Goal: Information Seeking & Learning: Check status

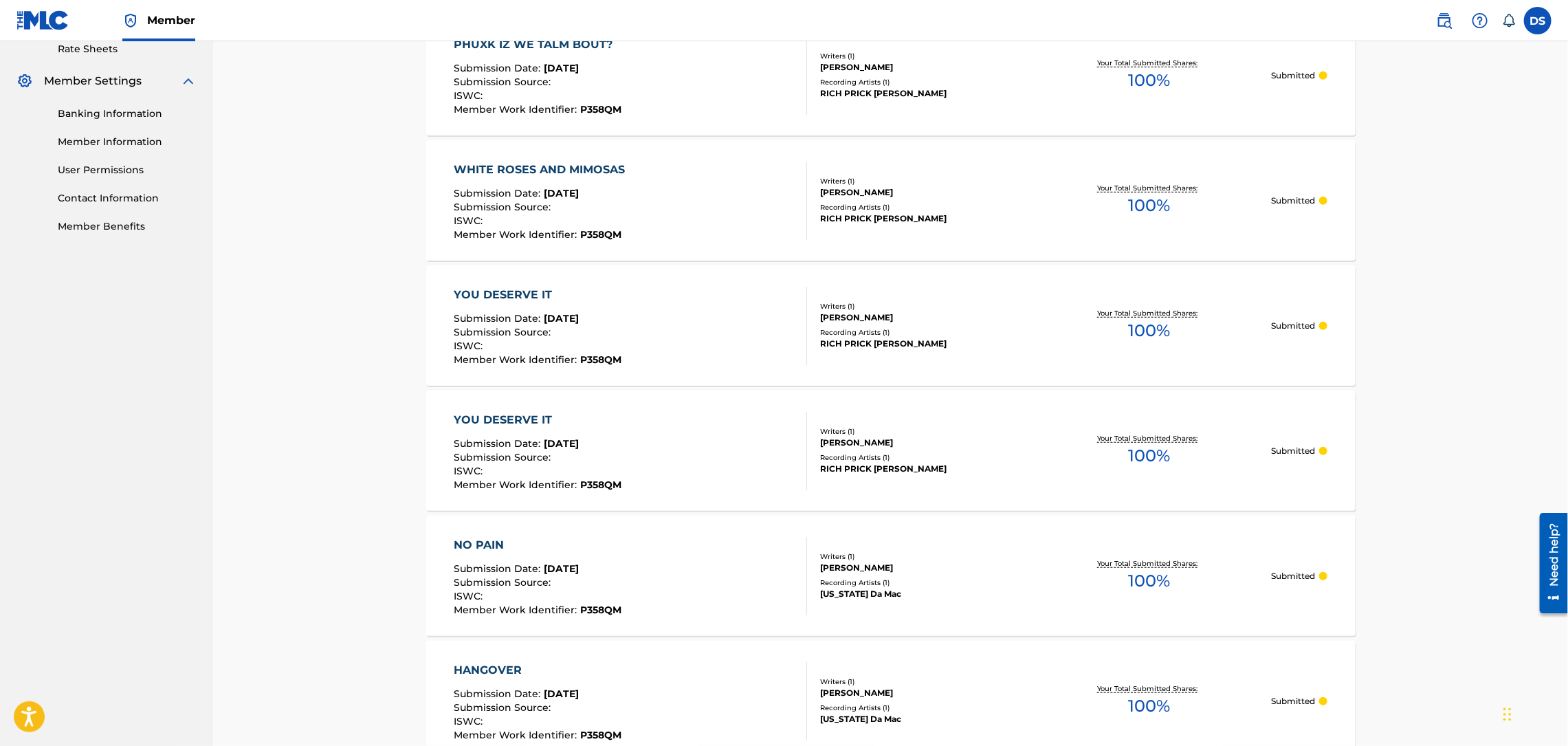
scroll to position [536, 0]
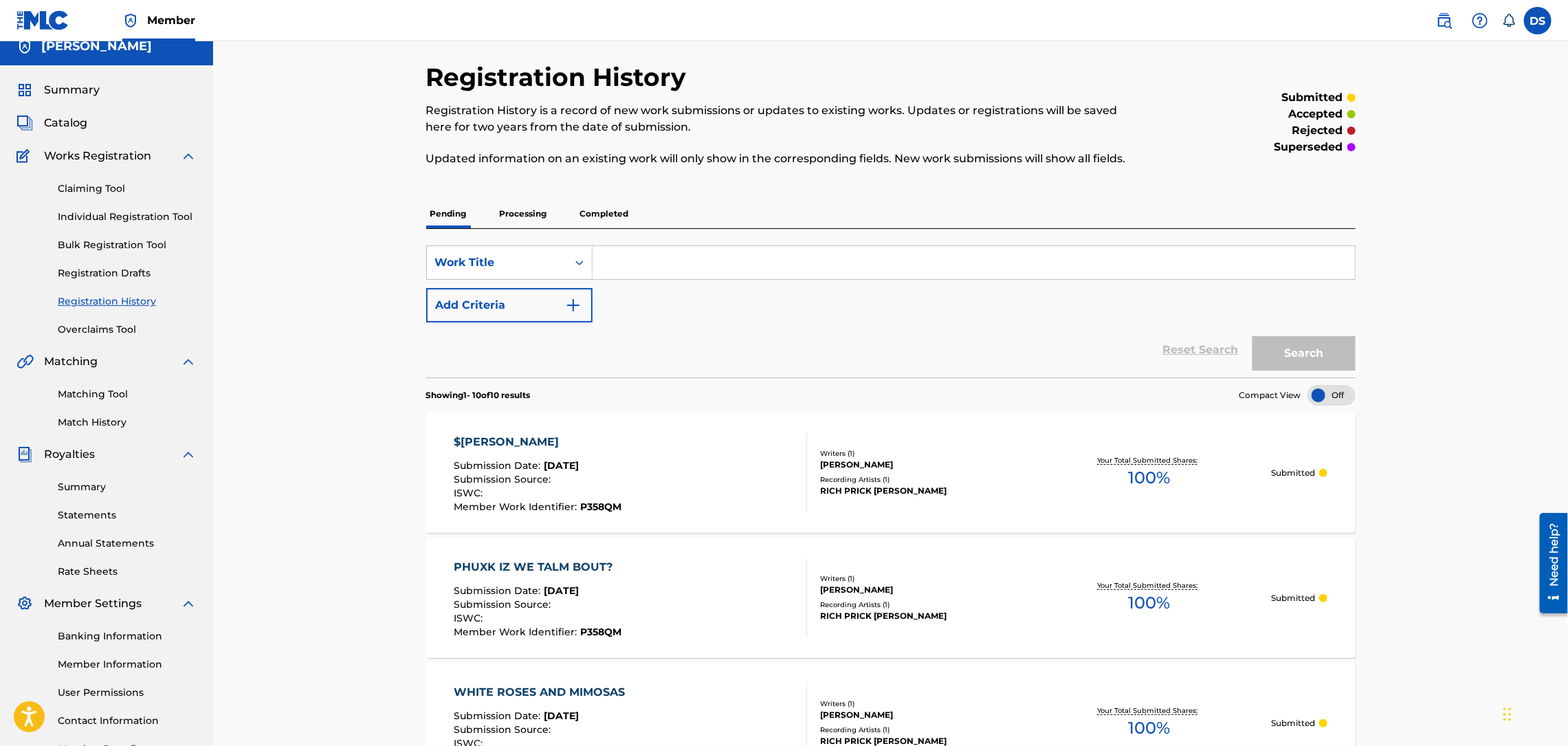
scroll to position [0, 0]
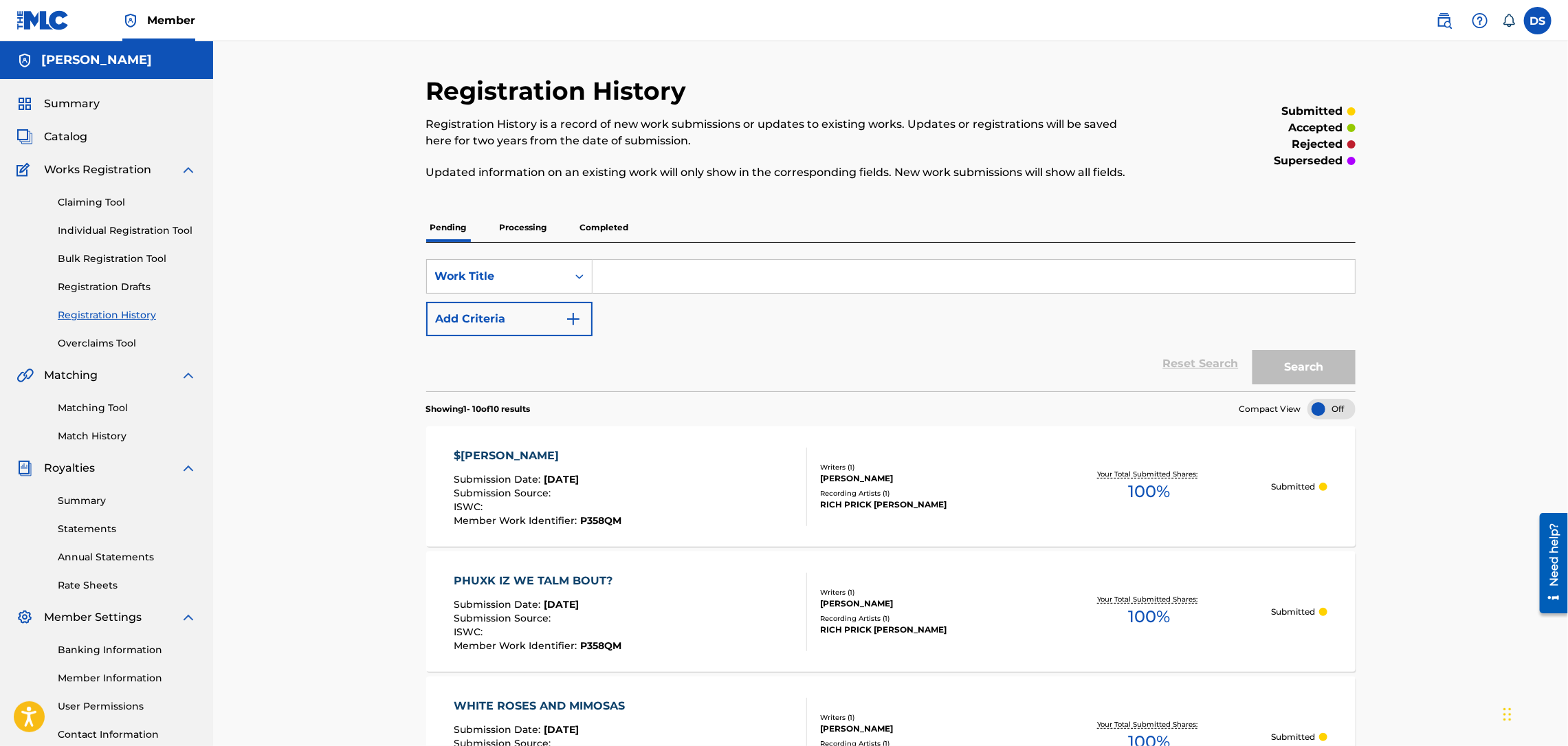
click at [108, 433] on link "Match History" at bounding box center [127, 436] width 139 height 14
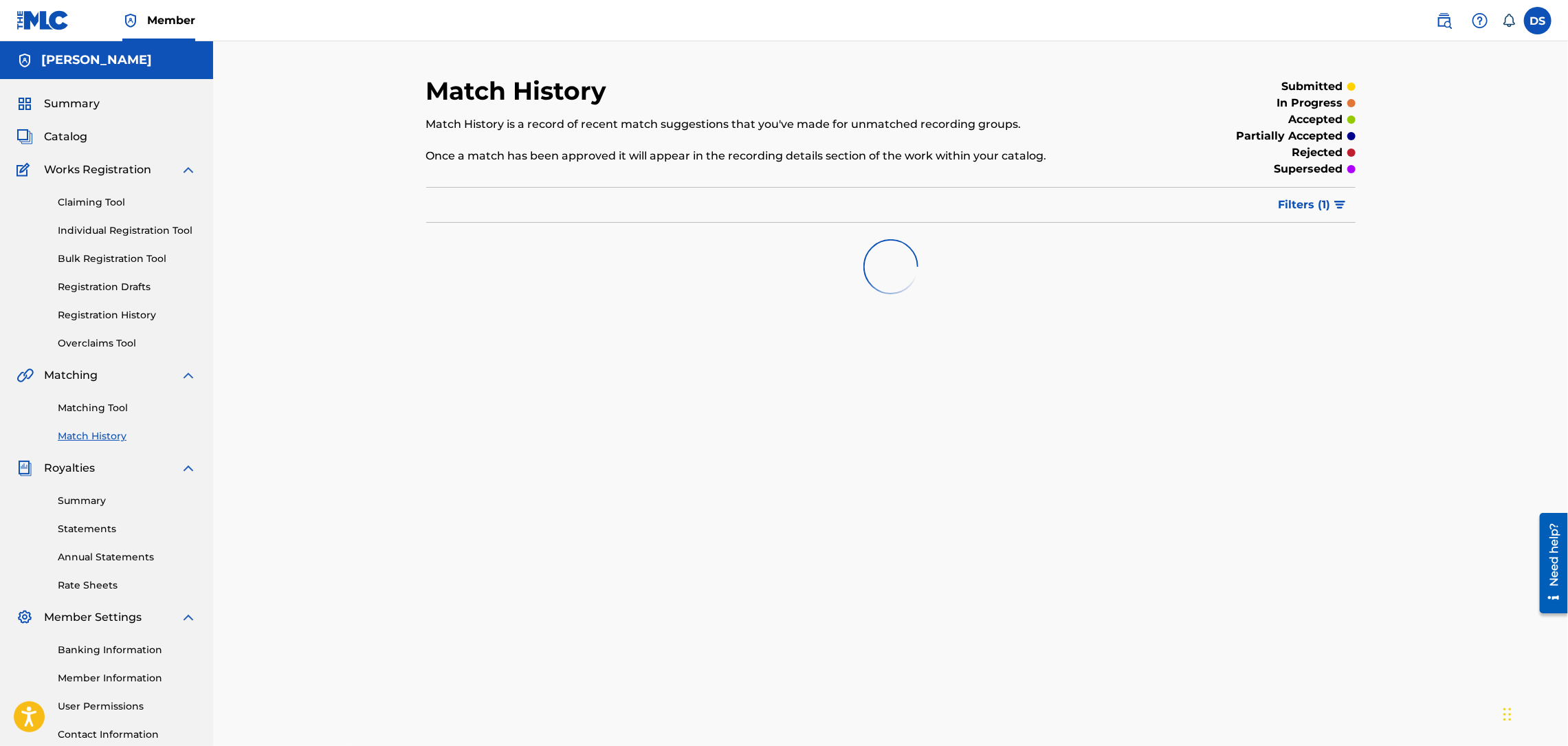
click at [110, 401] on link "Matching Tool" at bounding box center [127, 407] width 139 height 14
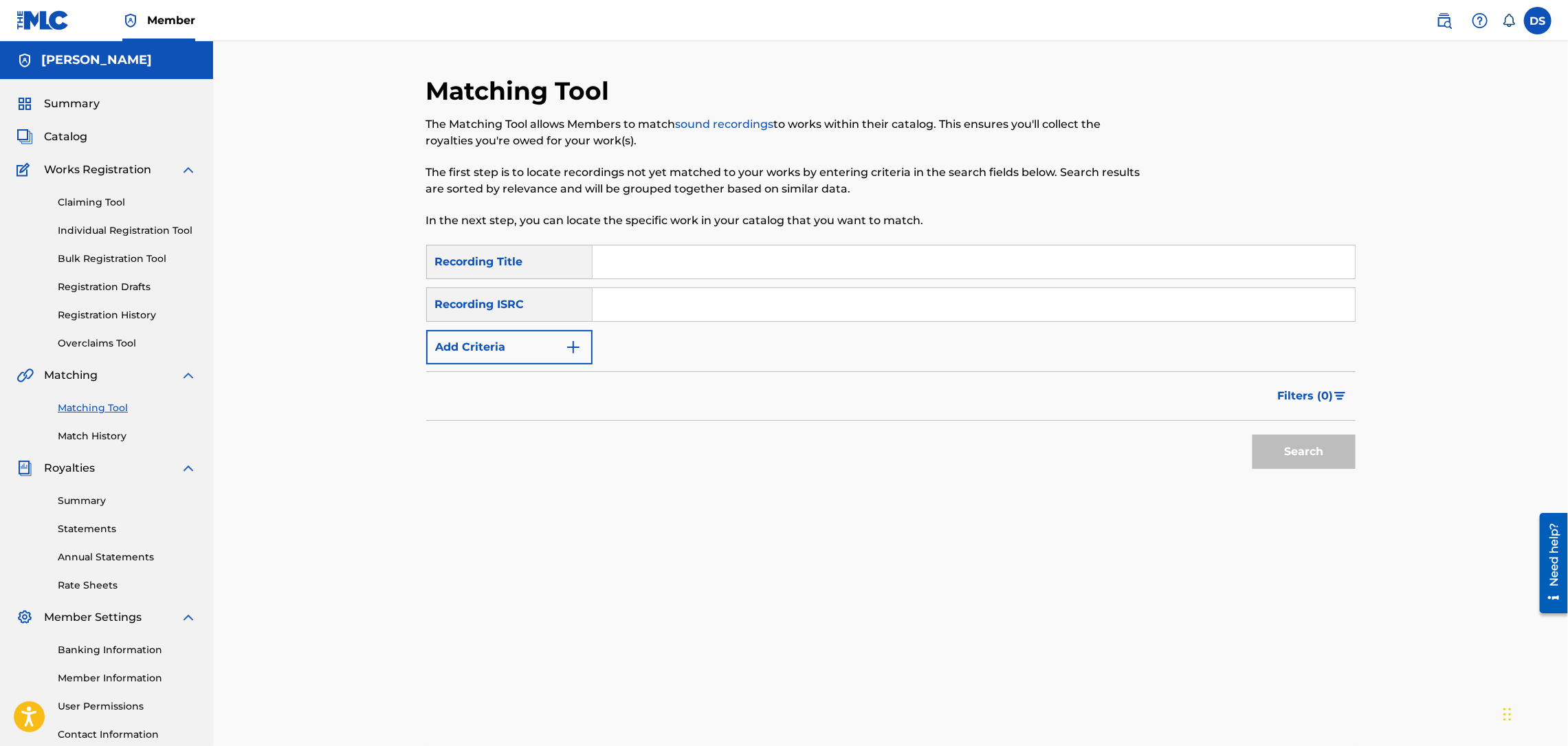
click at [72, 138] on span "Catalog" at bounding box center [66, 137] width 43 height 17
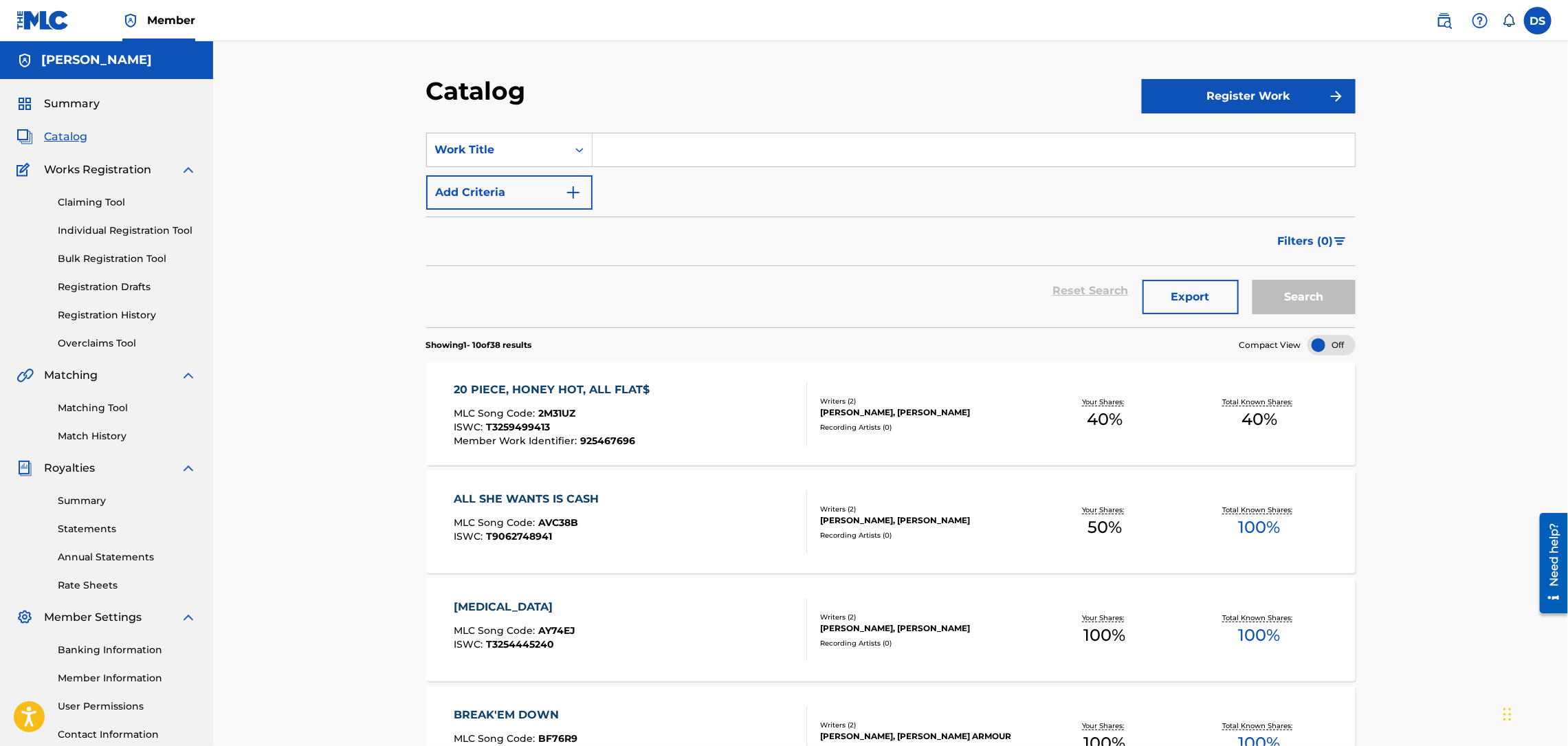
click at [101, 402] on link "Matching Tool" at bounding box center [127, 407] width 139 height 14
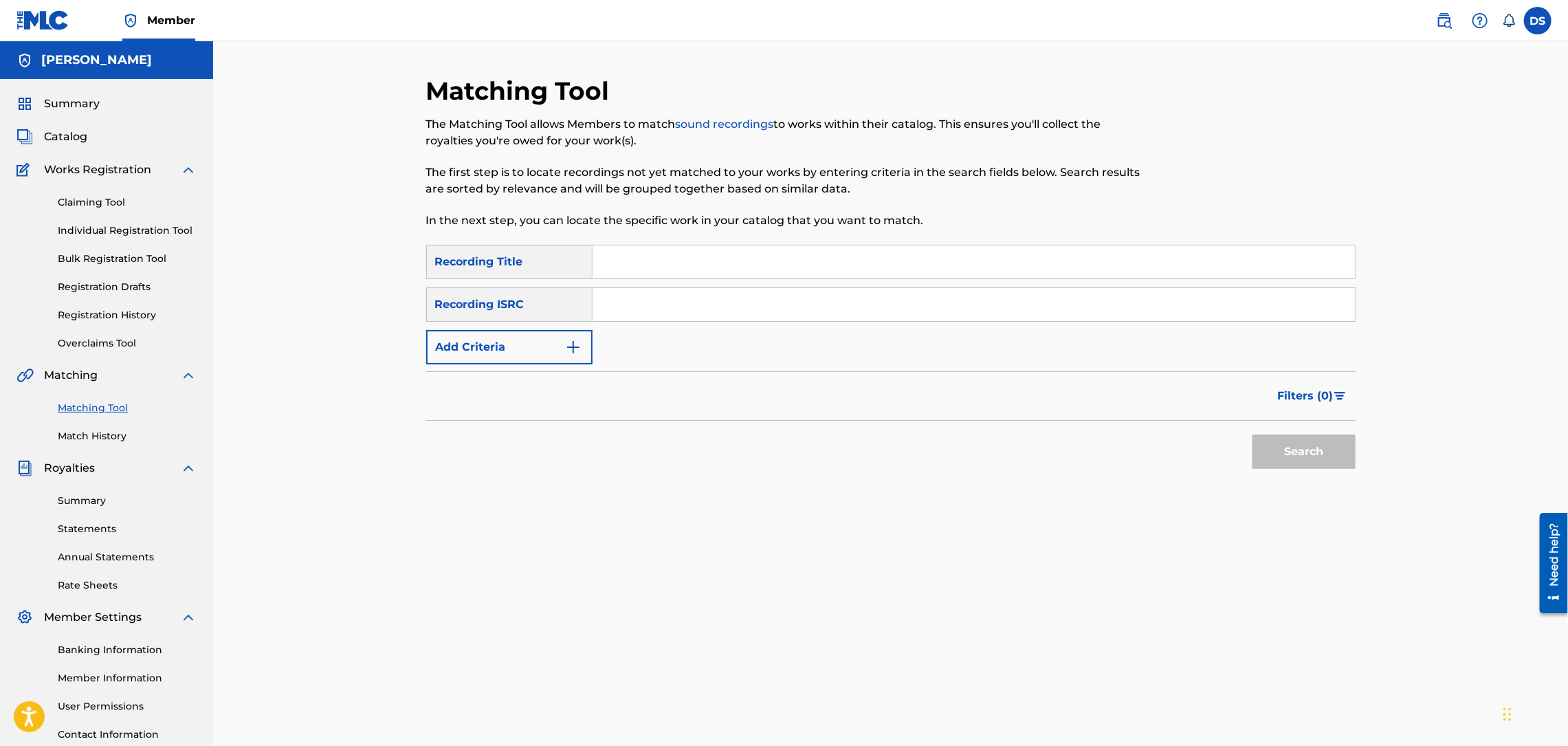
click at [612, 253] on input "Search Form" at bounding box center [974, 262] width 763 height 33
click at [91, 319] on link "Registration History" at bounding box center [127, 315] width 139 height 14
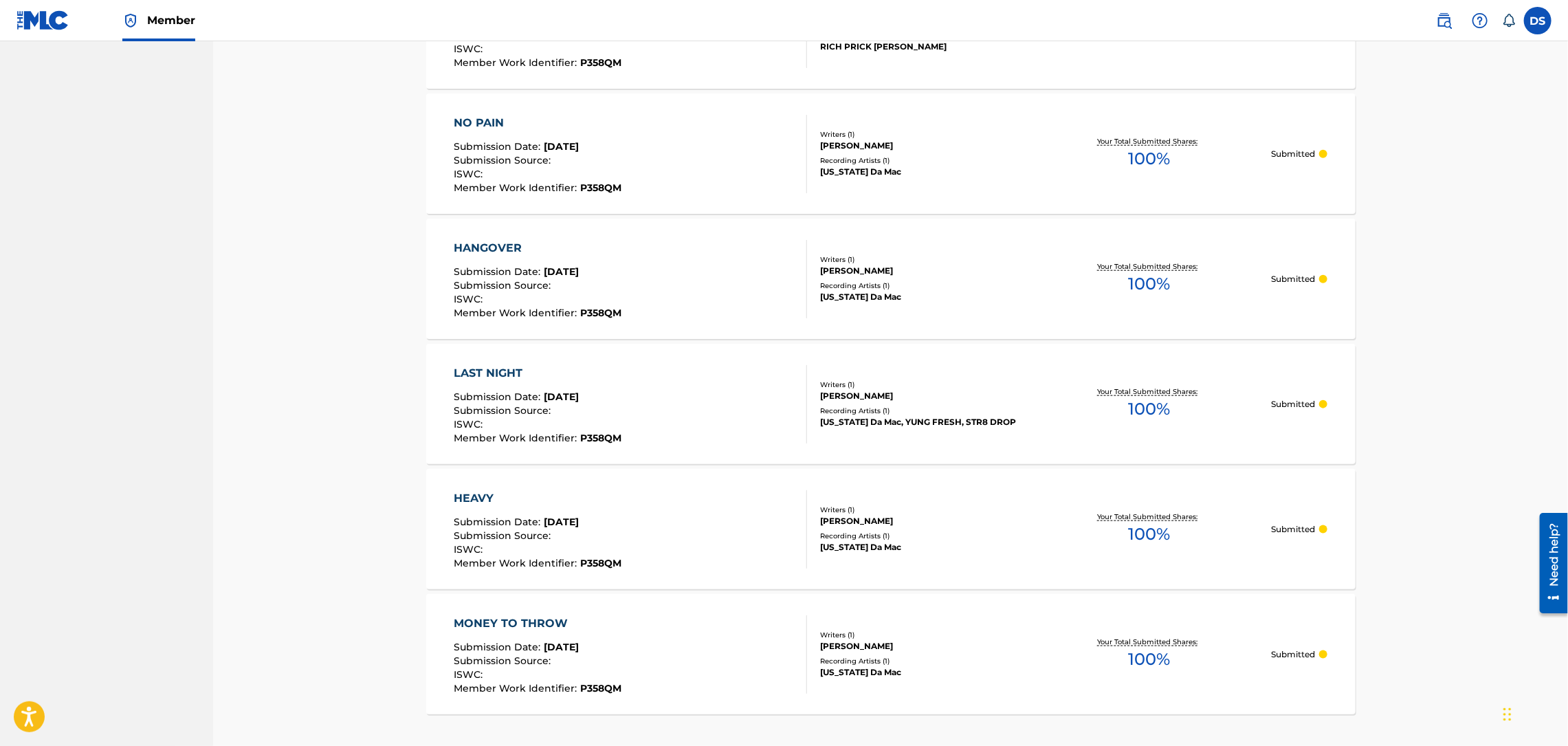
scroll to position [989, 0]
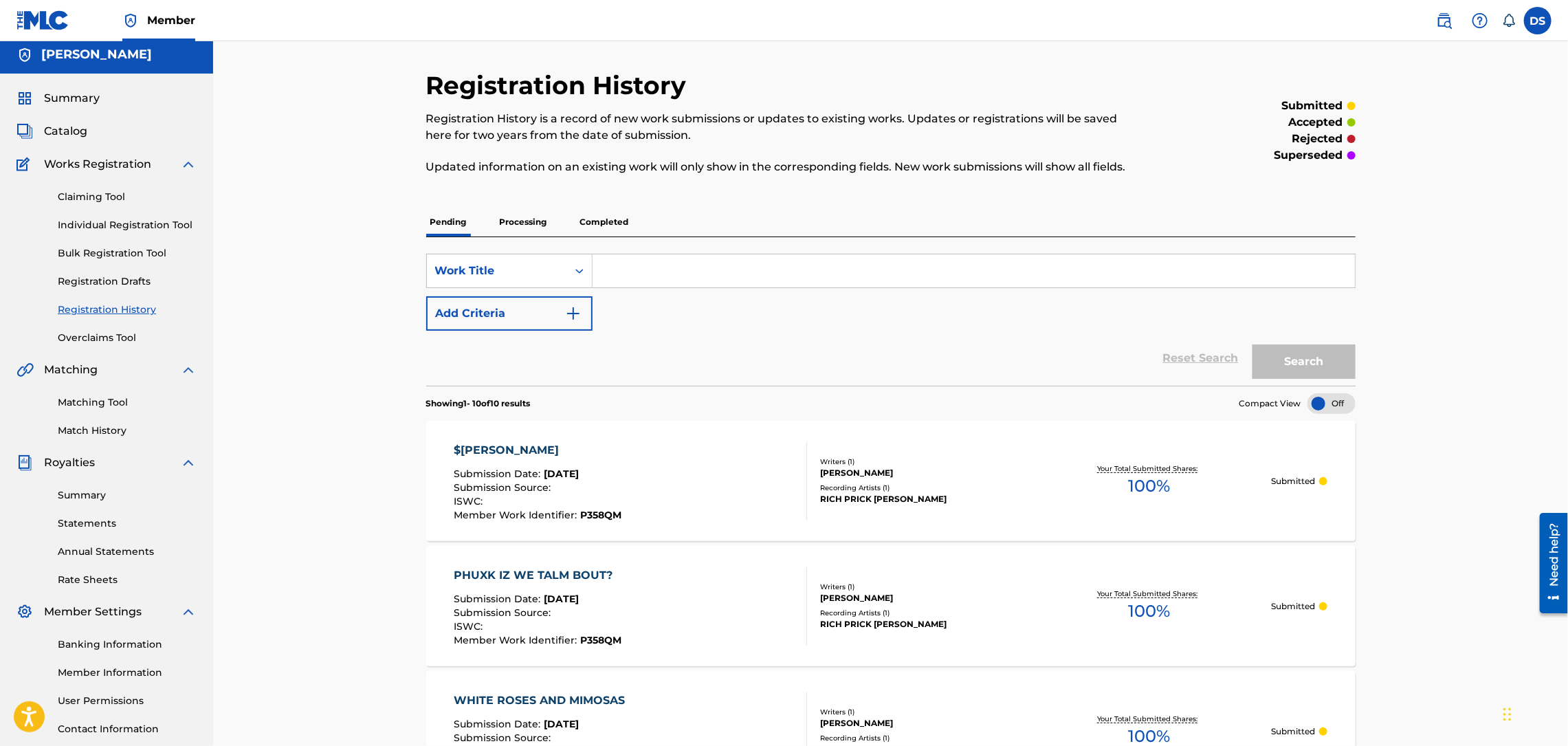
scroll to position [0, 0]
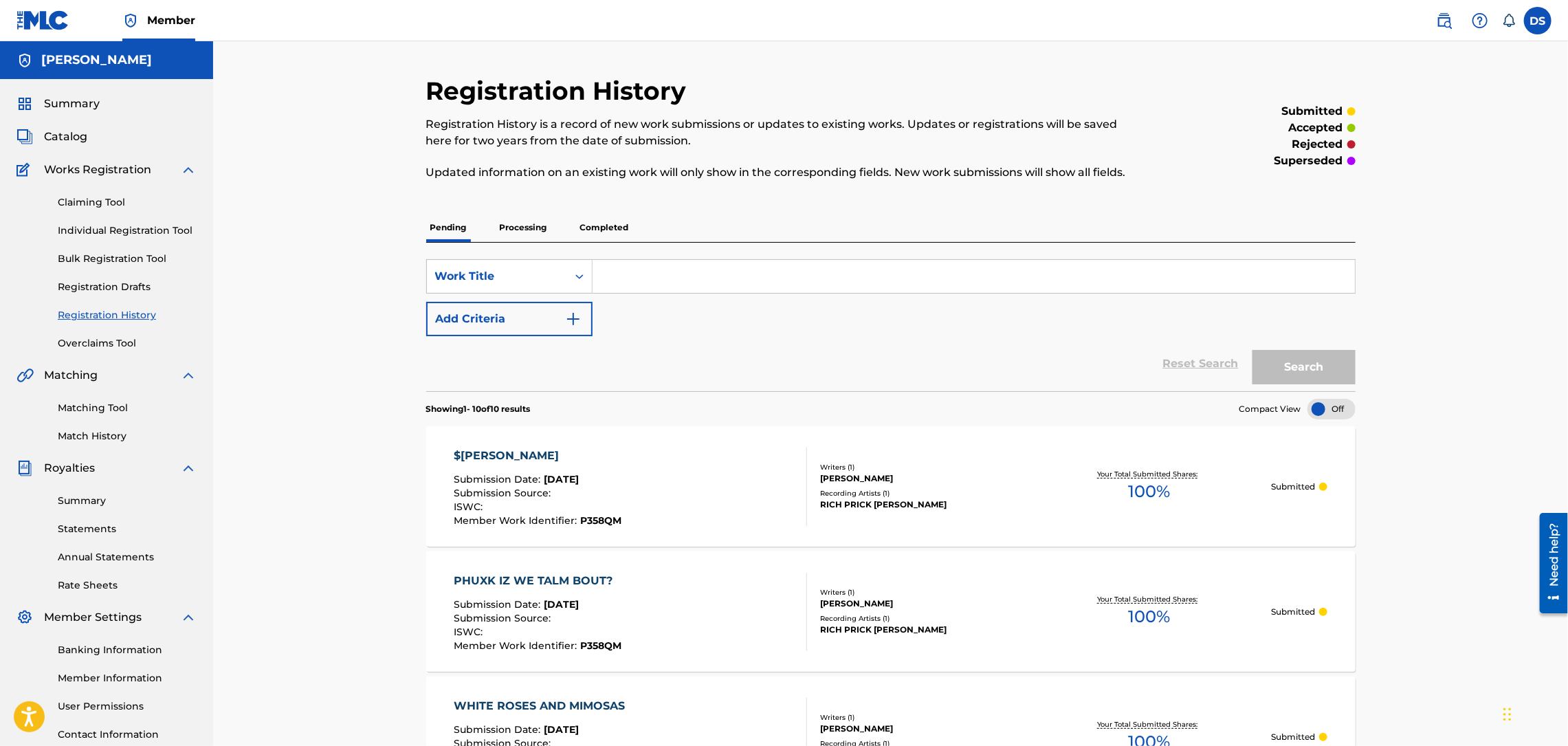
click at [83, 403] on link "Matching Tool" at bounding box center [127, 407] width 139 height 14
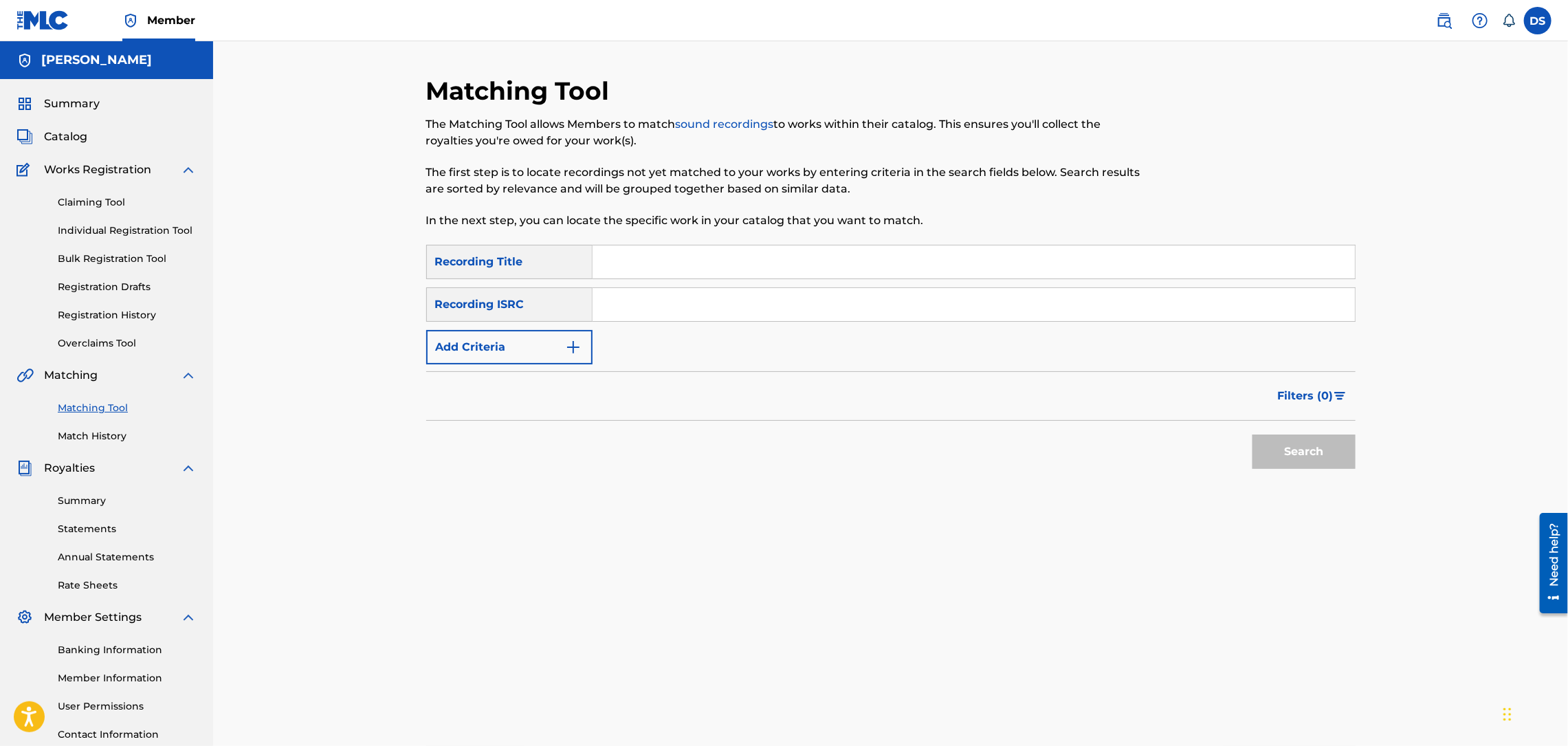
click at [620, 305] on input "Search Form" at bounding box center [974, 305] width 763 height 33
paste input "QZNMT2575729"
type input "QZNMT2575729"
click at [751, 257] on input "Search Form" at bounding box center [974, 262] width 763 height 33
type input "EST. I LEFT SCHOOL (ABOVE WATER)"
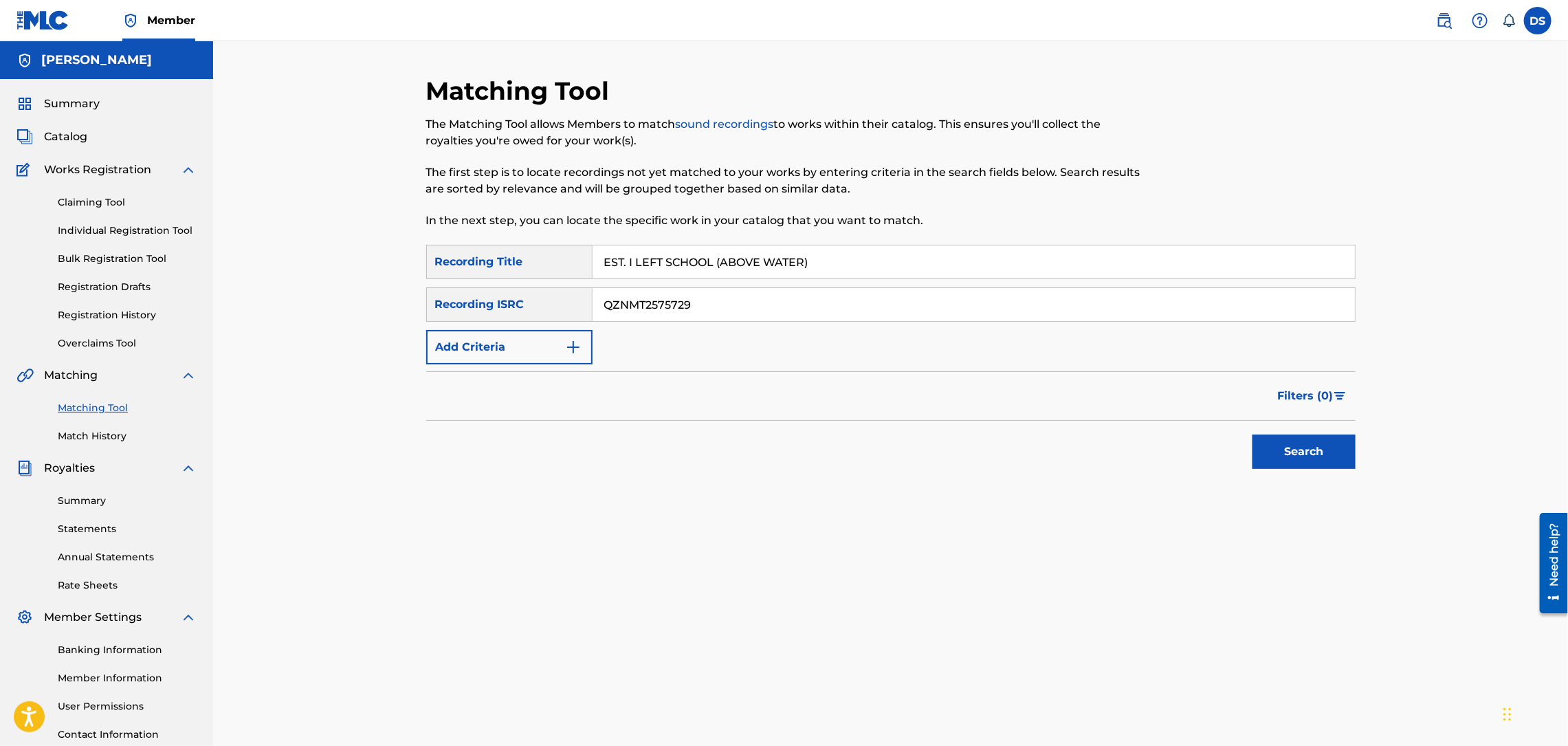
click at [1284, 445] on button "Search" at bounding box center [1304, 452] width 103 height 34
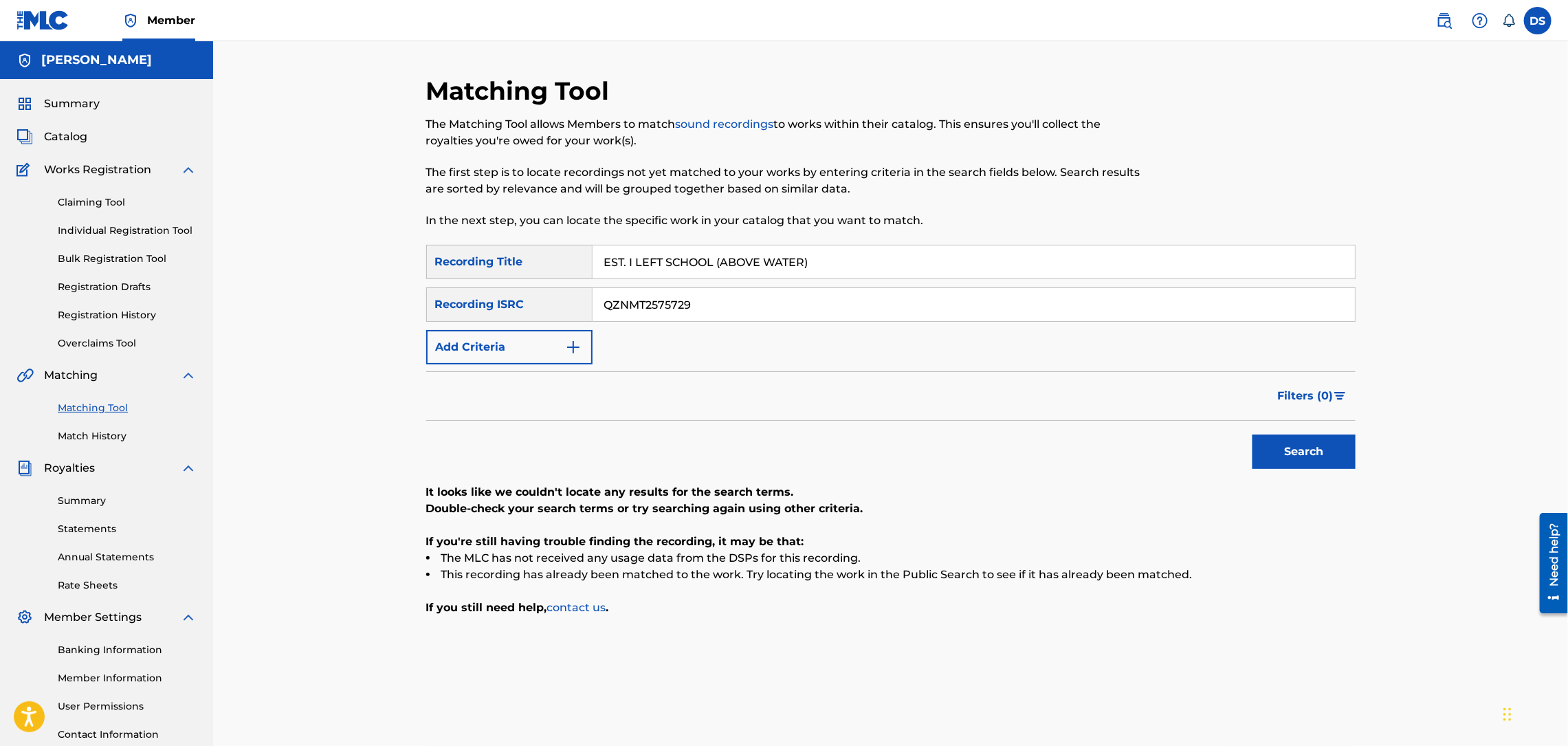
click at [105, 310] on link "Registration History" at bounding box center [127, 315] width 139 height 14
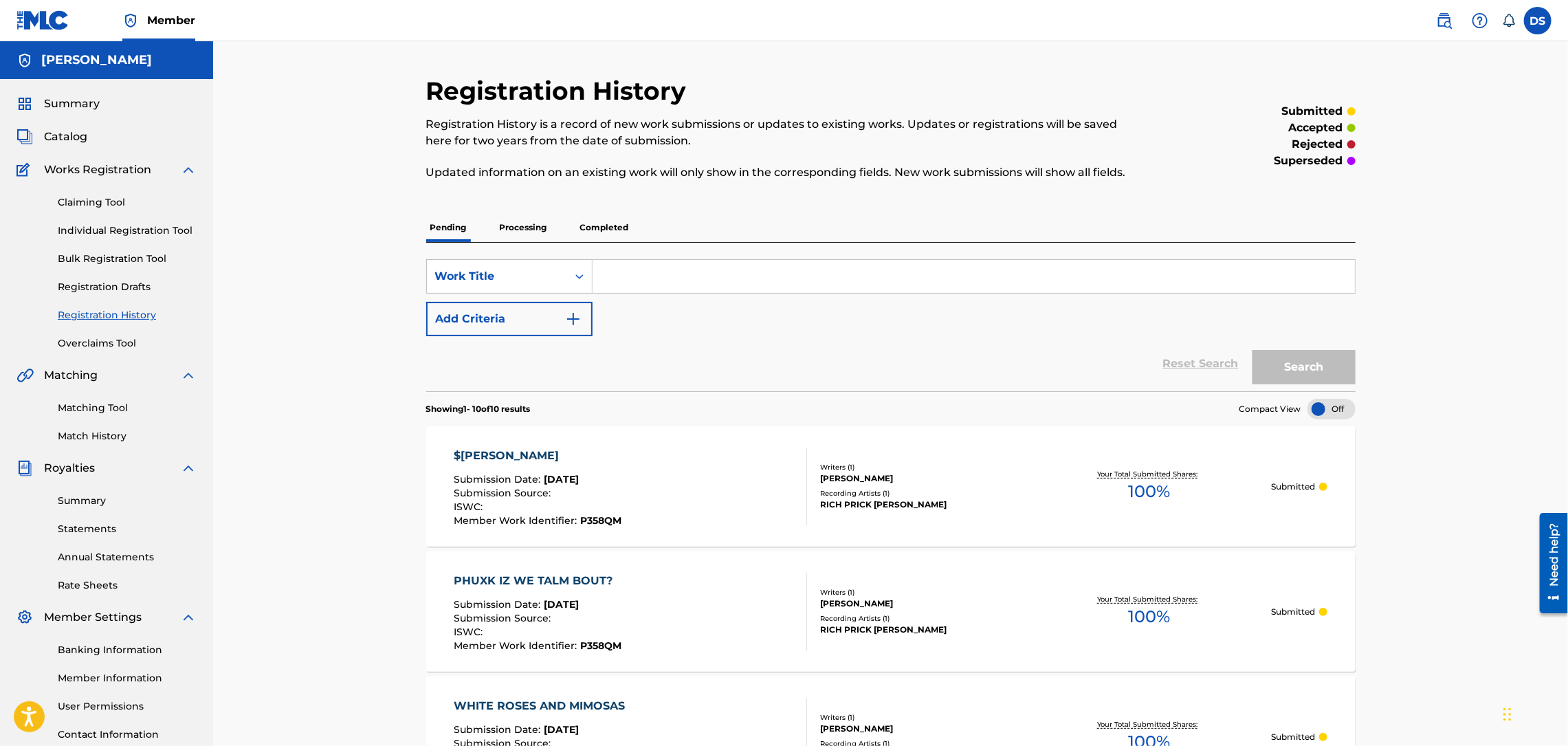
click at [97, 429] on link "Match History" at bounding box center [127, 436] width 139 height 14
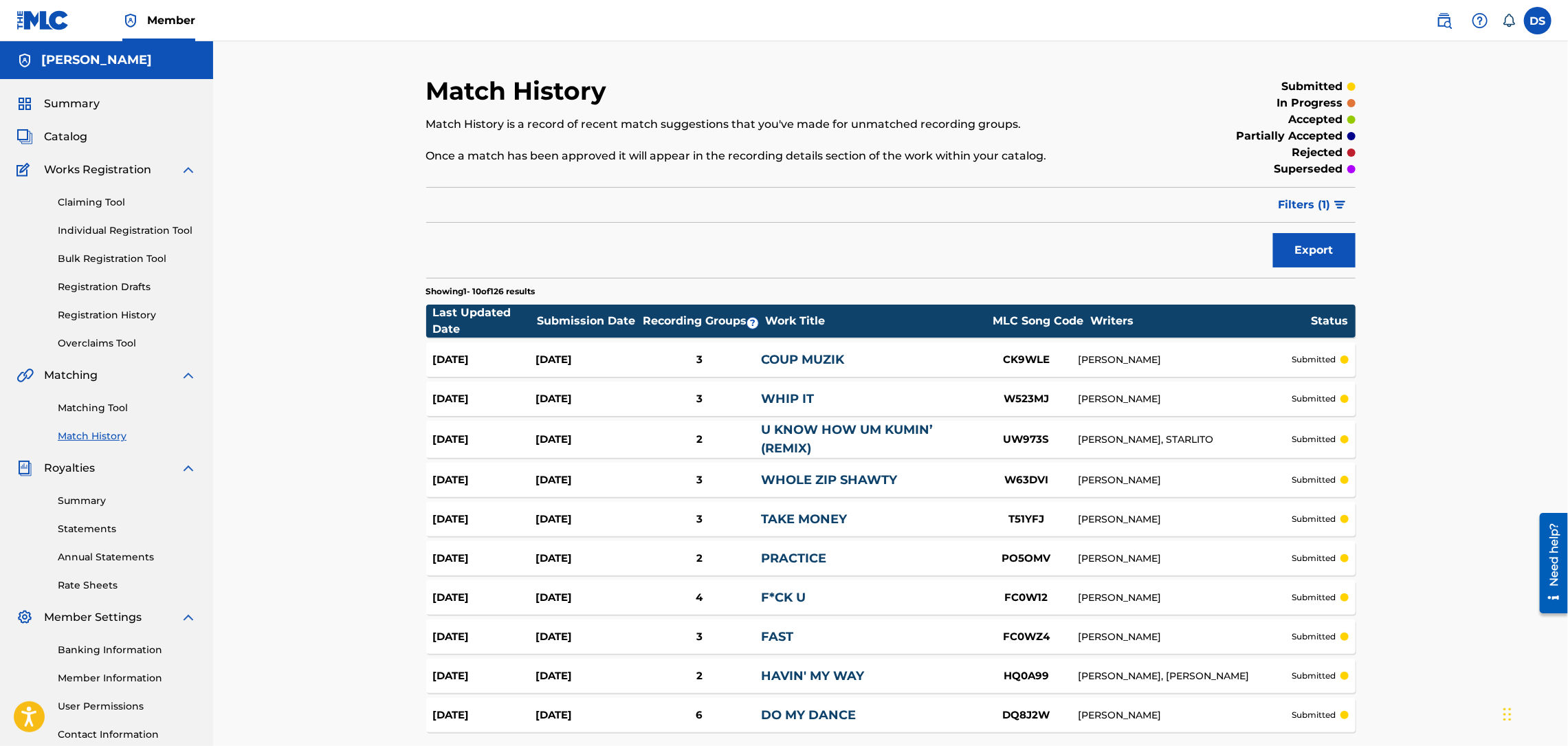
click at [79, 105] on span "Summary" at bounding box center [72, 104] width 56 height 17
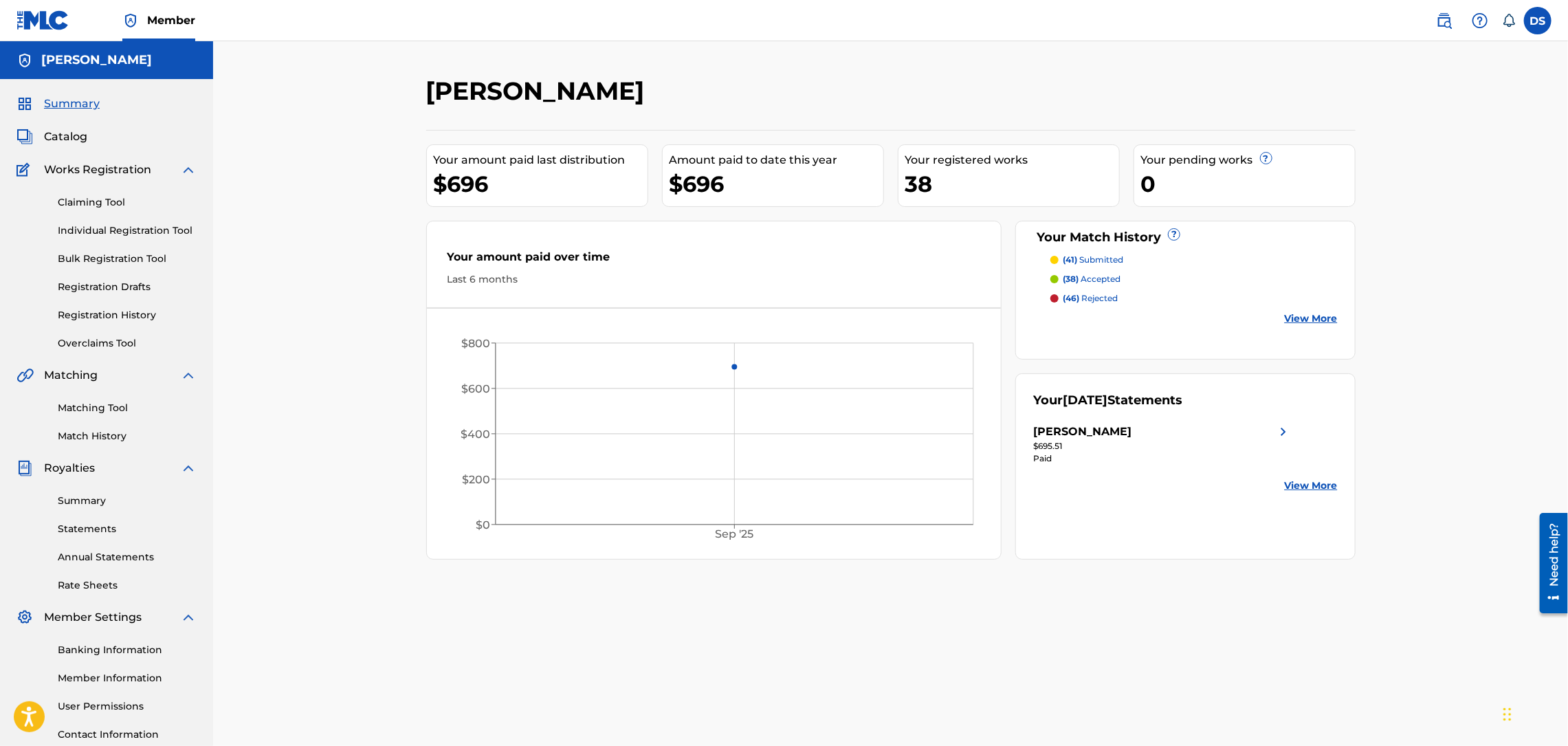
click at [1089, 258] on p "(41) submitted" at bounding box center [1093, 260] width 61 height 12
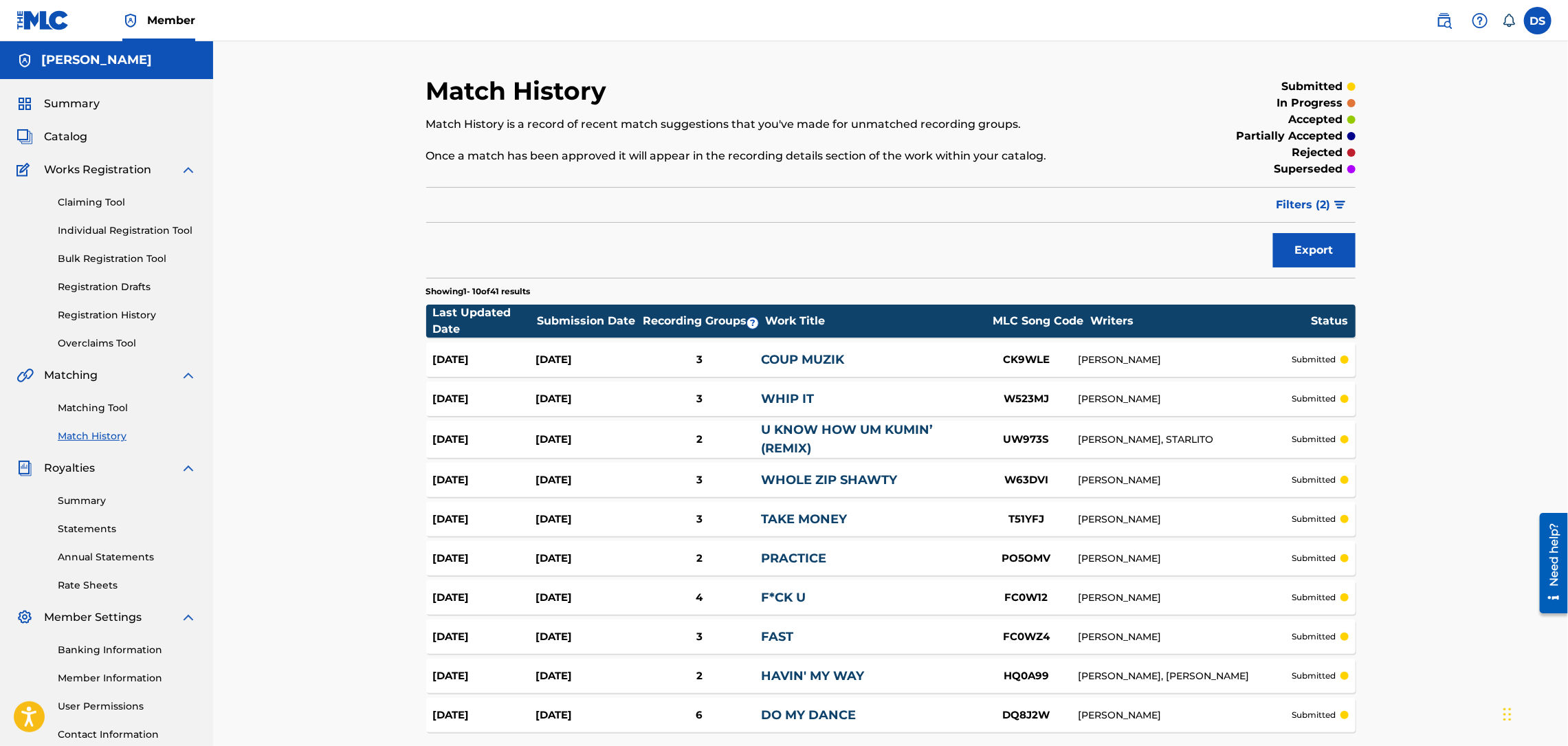
click at [1471, 381] on div "Match History Match History is a record of recent match suggestions that you've…" at bounding box center [890, 422] width 1355 height 762
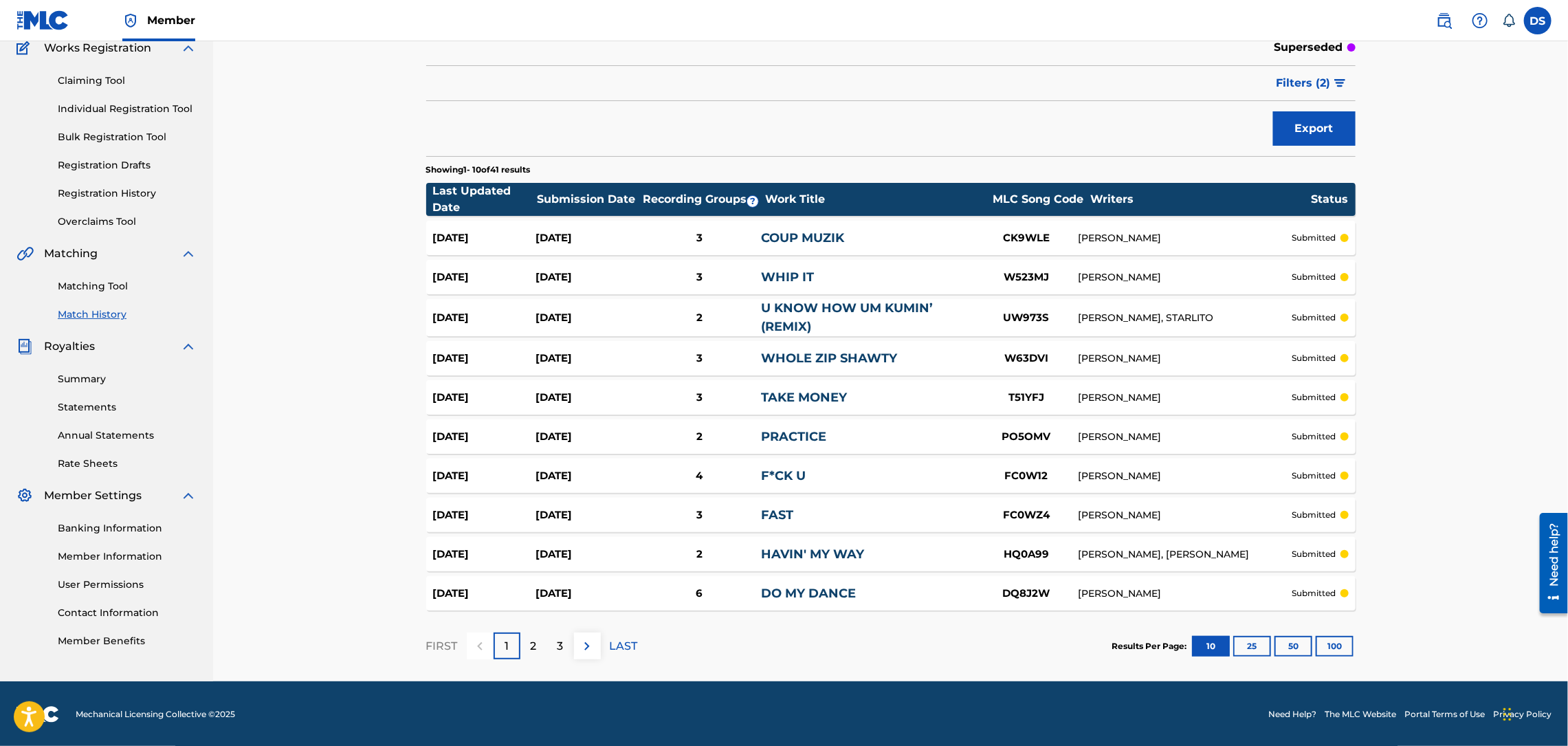
scroll to position [123, 0]
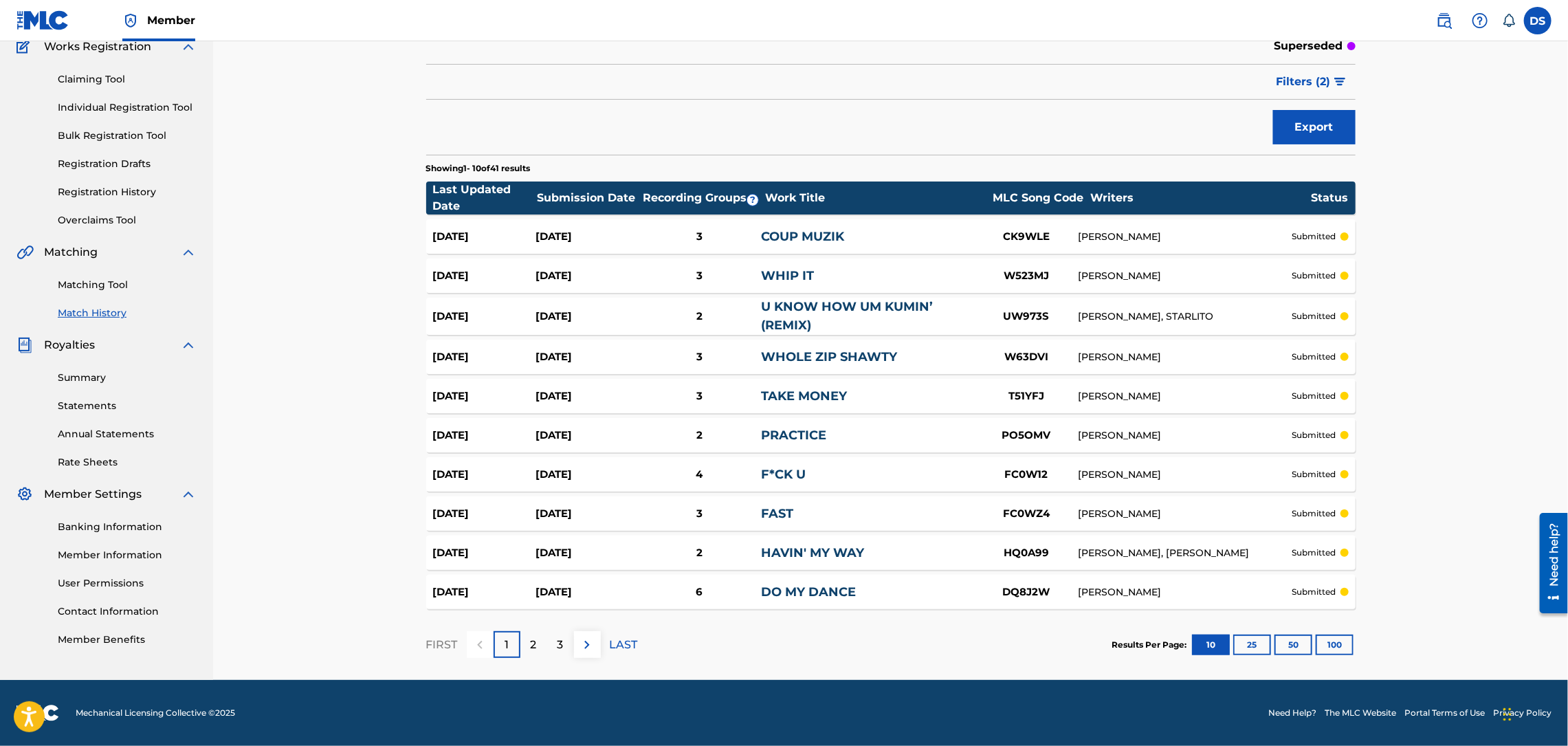
click at [530, 642] on div "2" at bounding box center [534, 644] width 27 height 27
click at [560, 645] on p "3" at bounding box center [560, 645] width 6 height 17
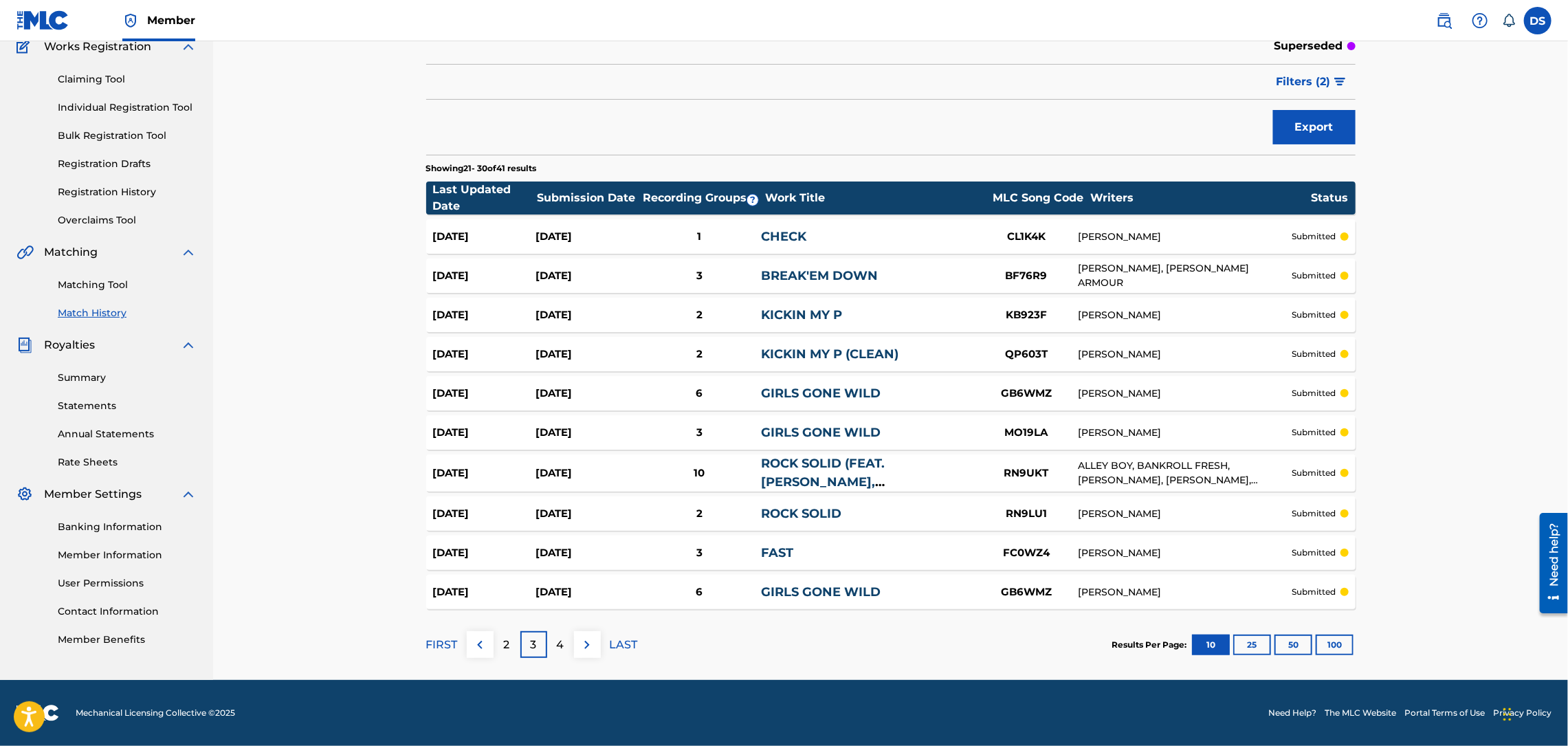
click at [851, 464] on link "ROCK SOLID (FEAT. [PERSON_NAME], [PERSON_NAME], [US_STATE] DA MAC & YOUNG FRESH…" at bounding box center [867, 501] width 213 height 90
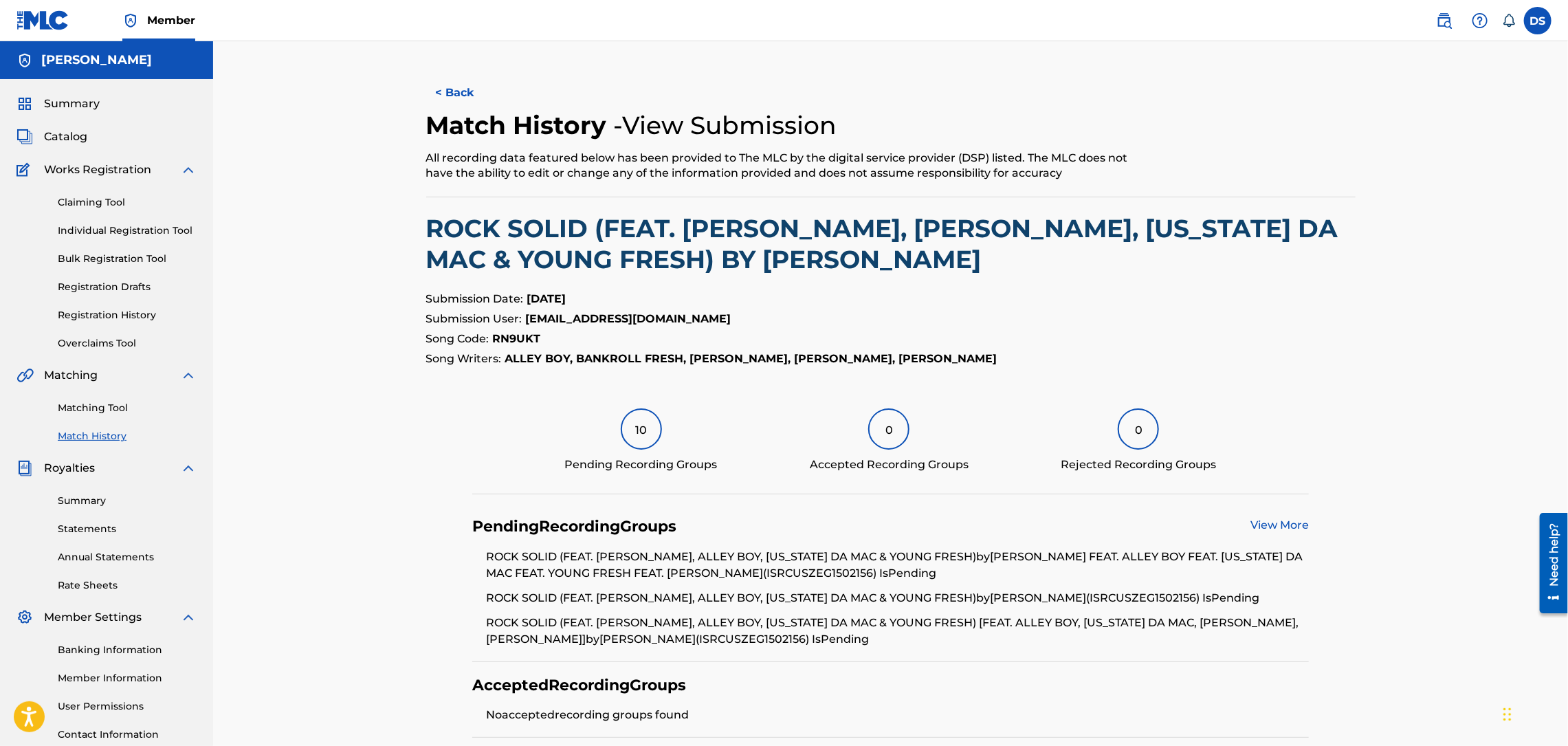
click at [466, 95] on button "< Back" at bounding box center [468, 93] width 83 height 34
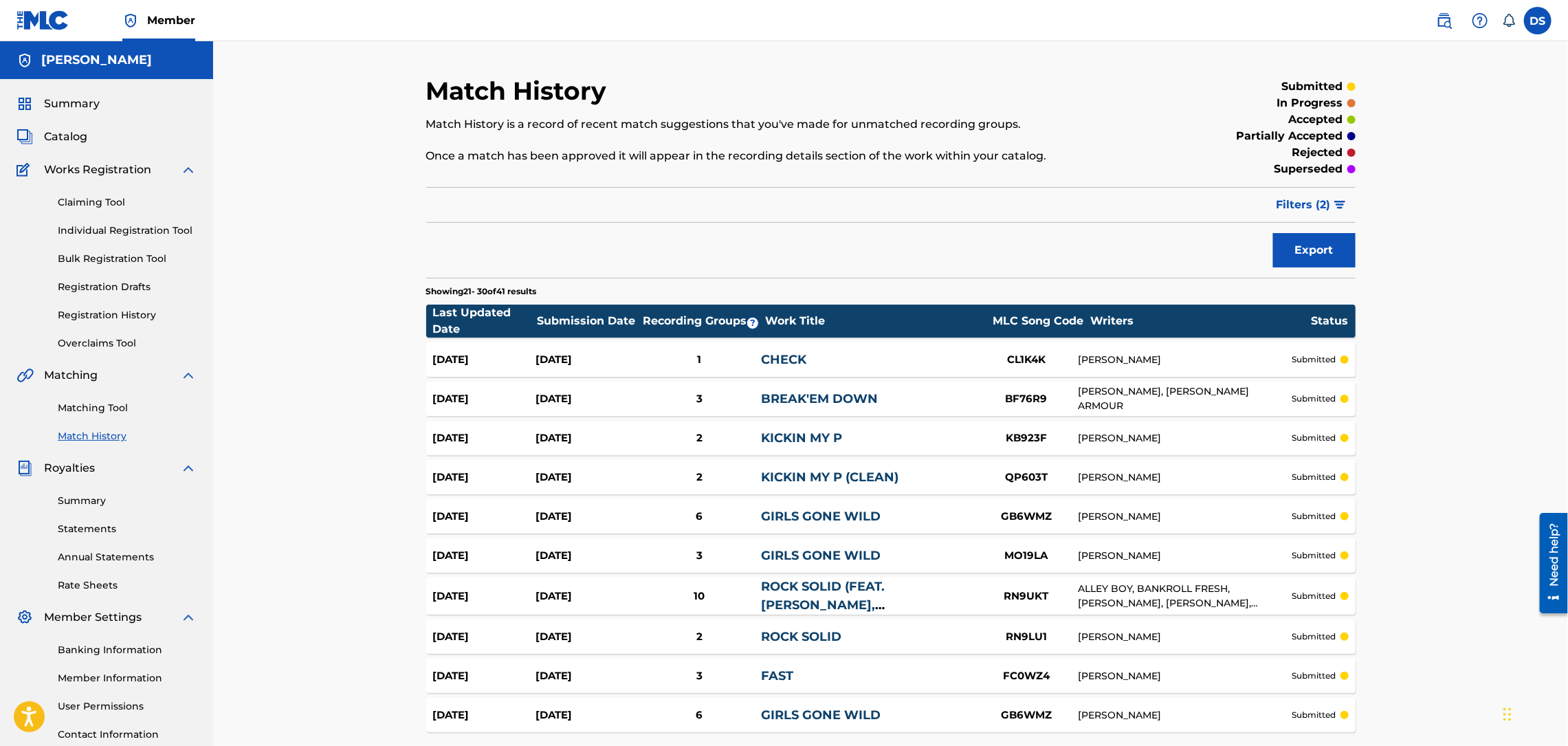
scroll to position [123, 0]
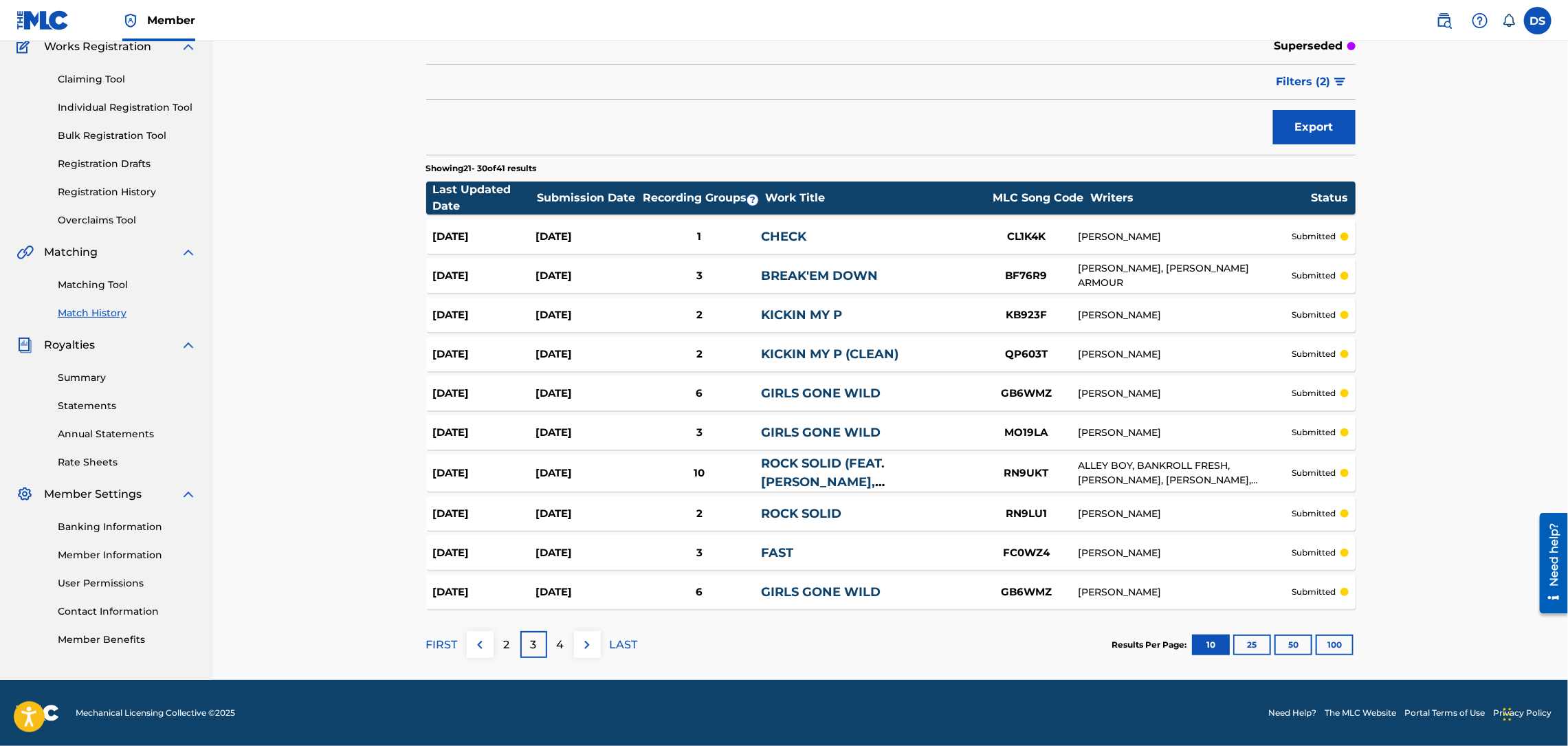
click at [558, 645] on p "4" at bounding box center [560, 645] width 8 height 17
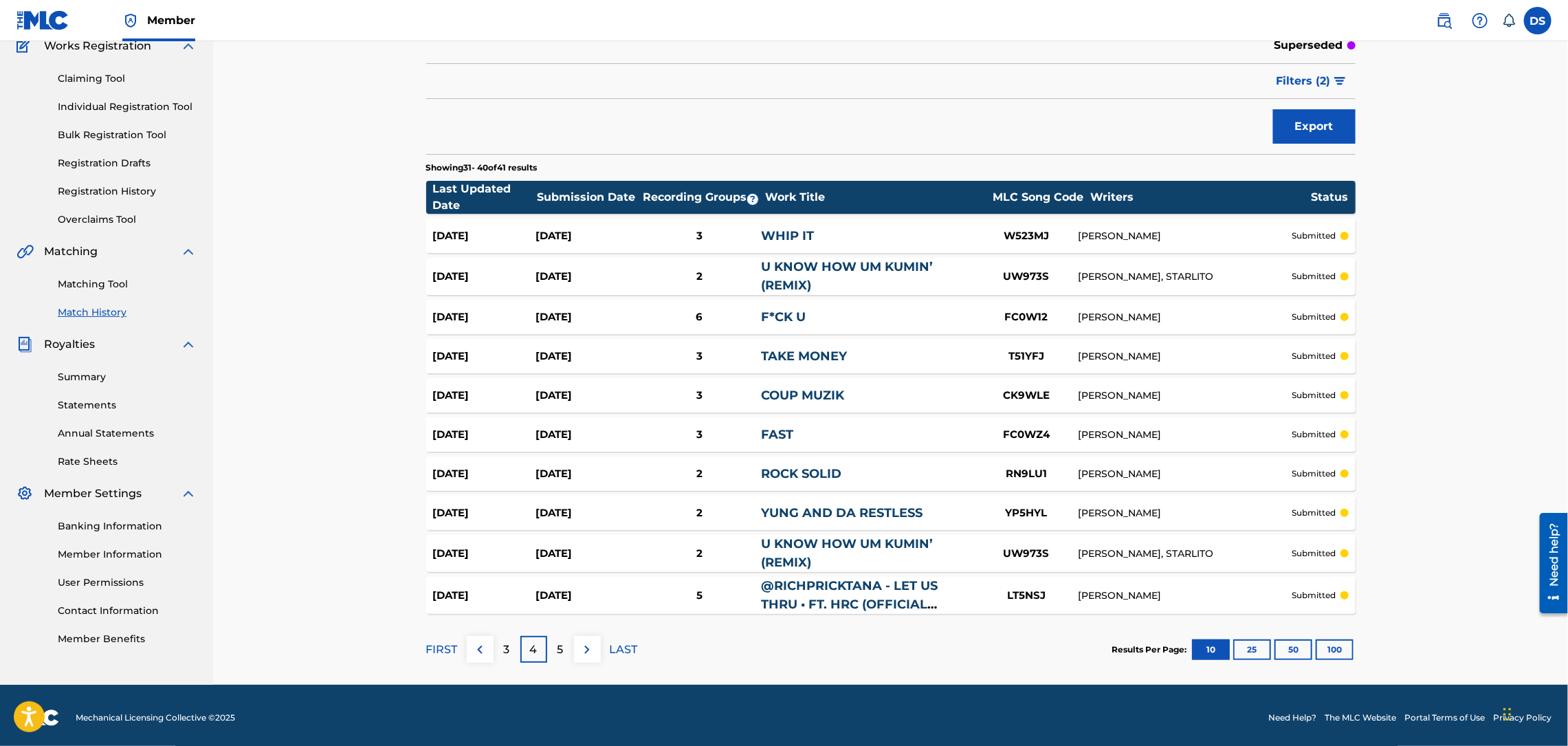
click at [560, 651] on p "5" at bounding box center [560, 649] width 6 height 17
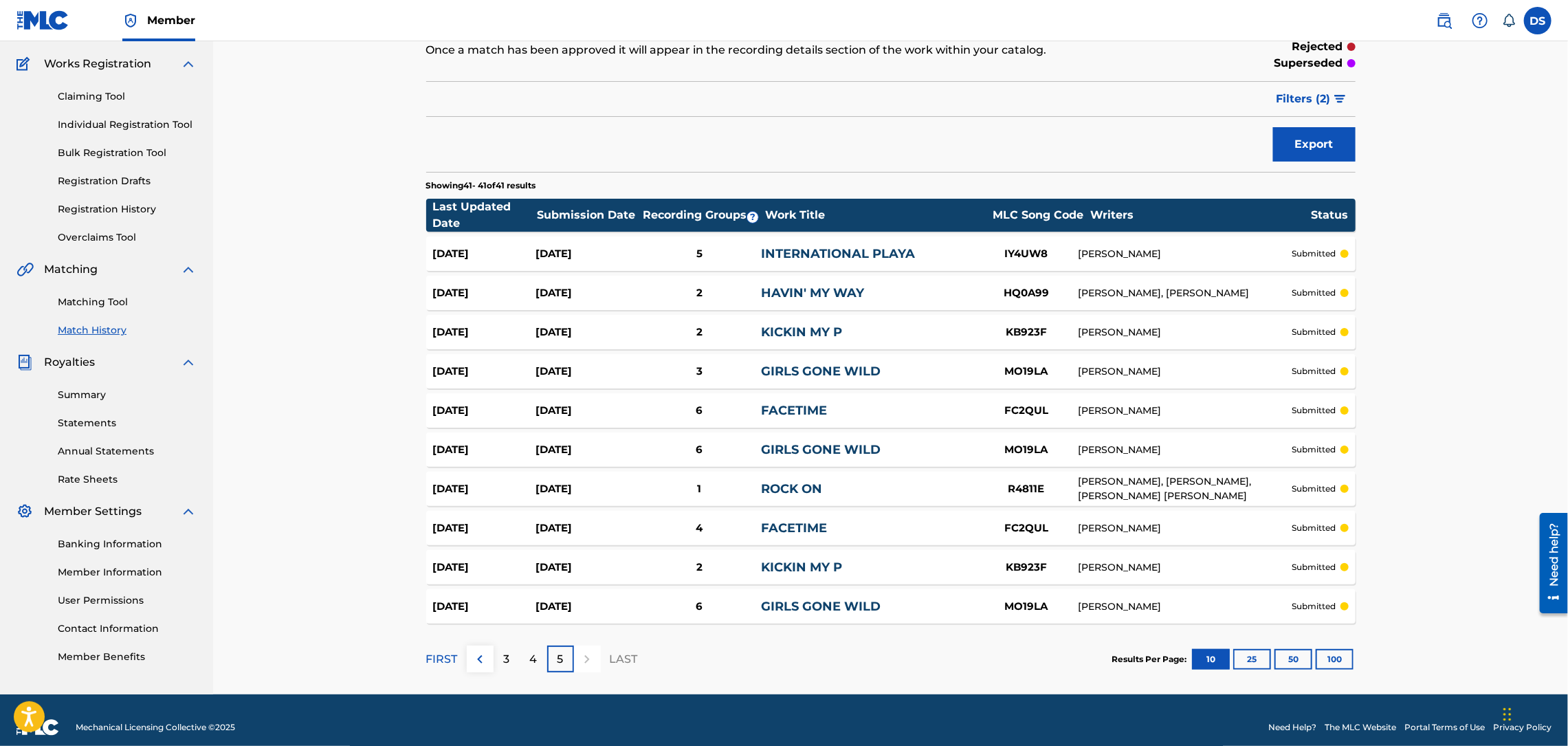
scroll to position [120, 0]
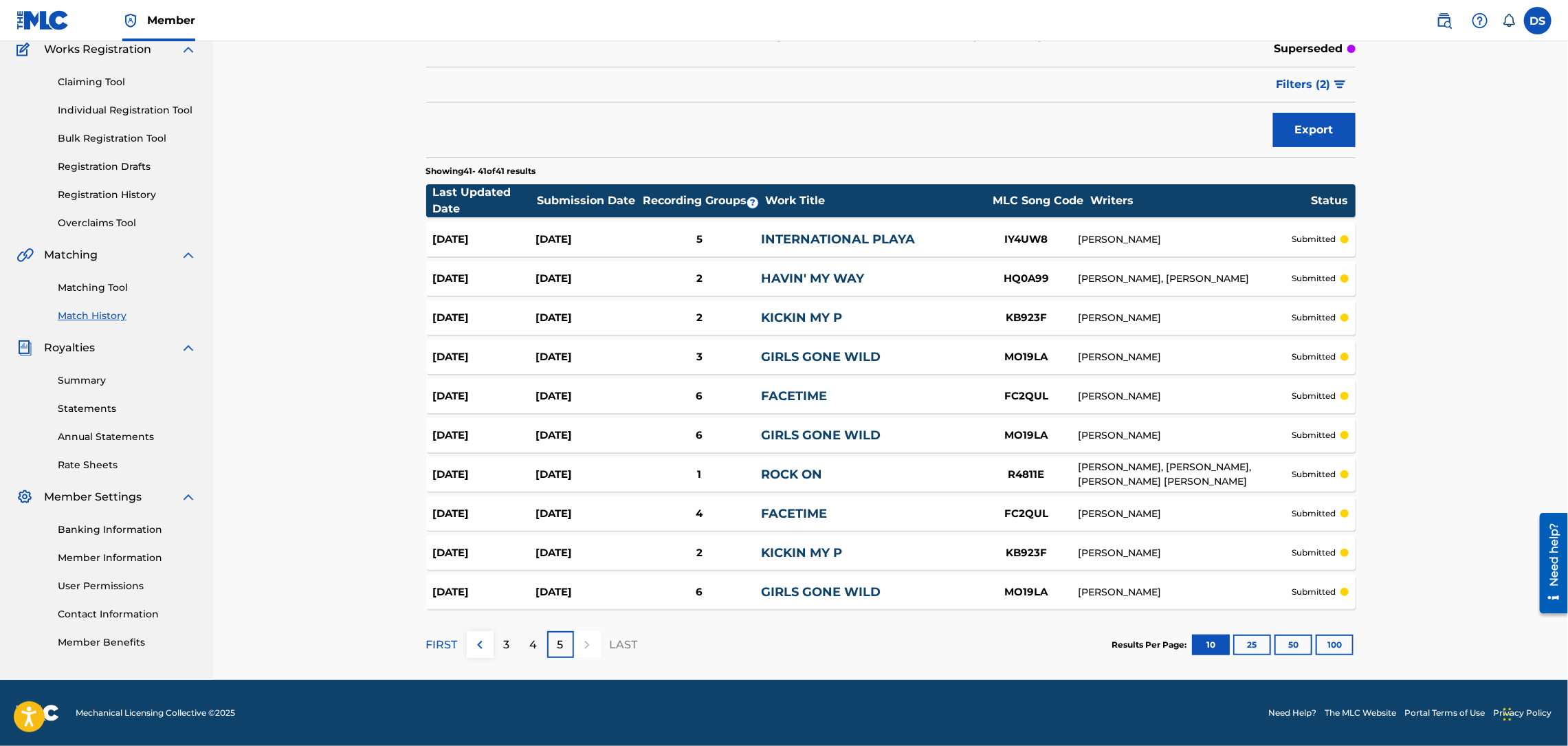
click at [161, 88] on link "Claiming Tool" at bounding box center [127, 82] width 139 height 14
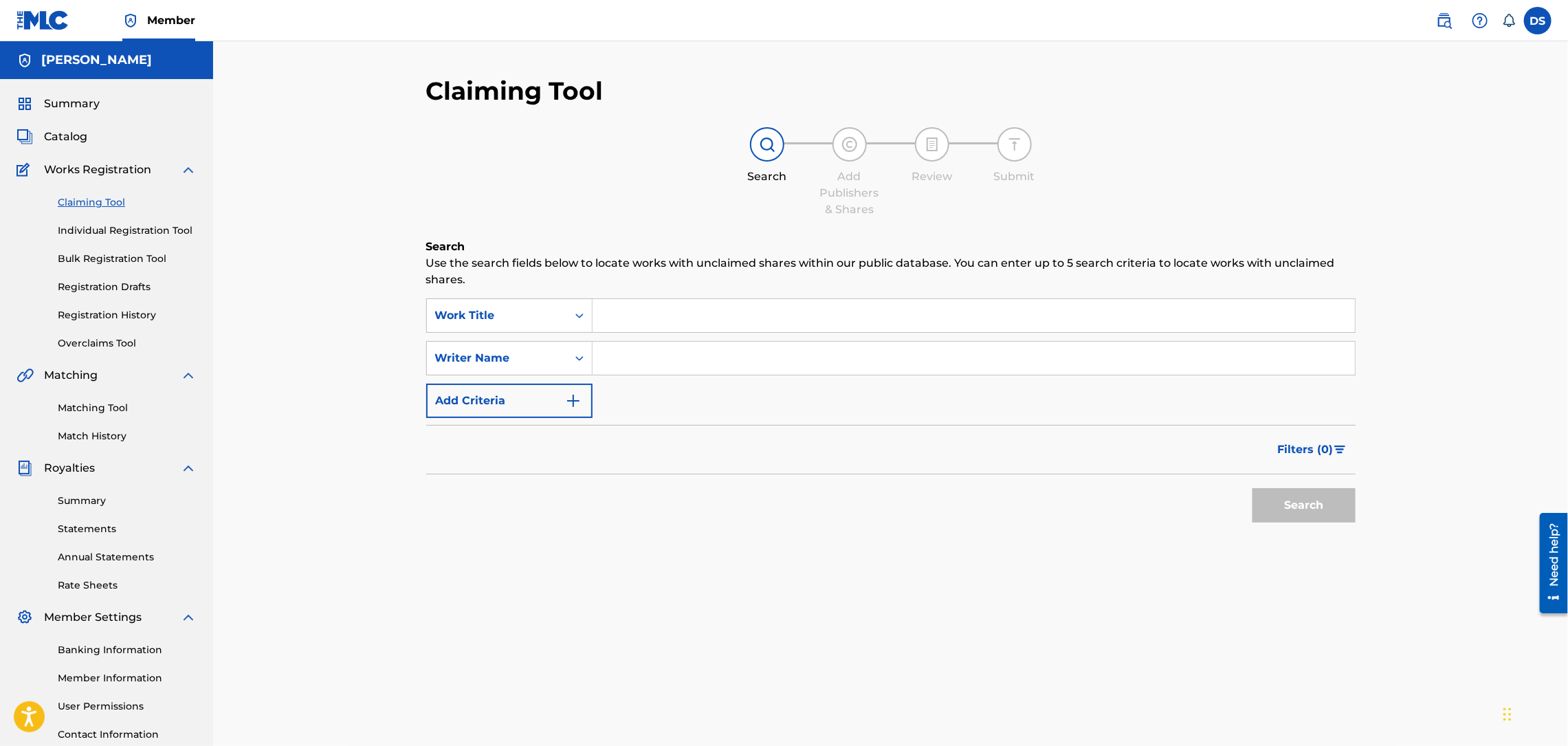
click at [77, 105] on span "Summary" at bounding box center [72, 104] width 56 height 17
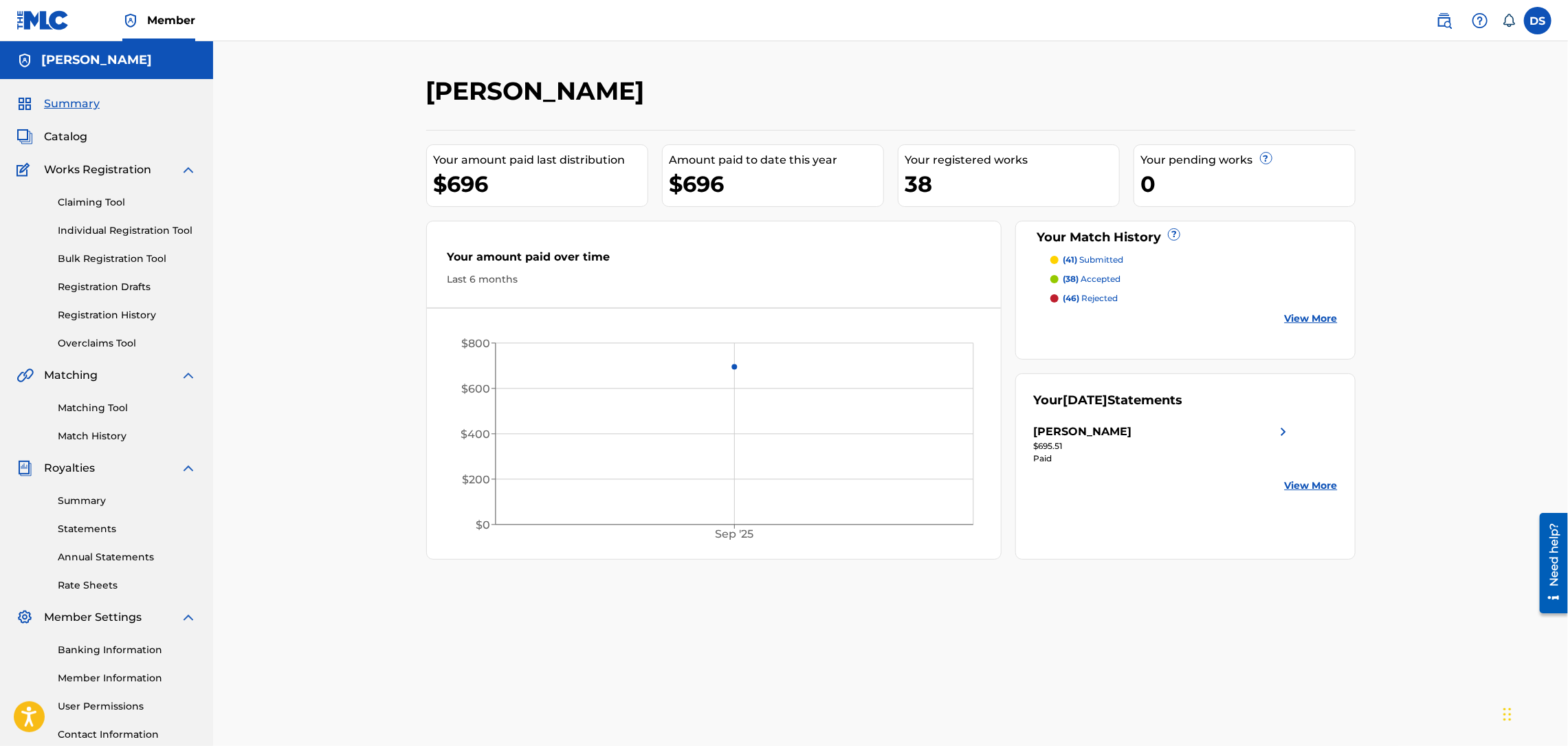
click at [1073, 280] on span "(38)" at bounding box center [1070, 279] width 16 height 10
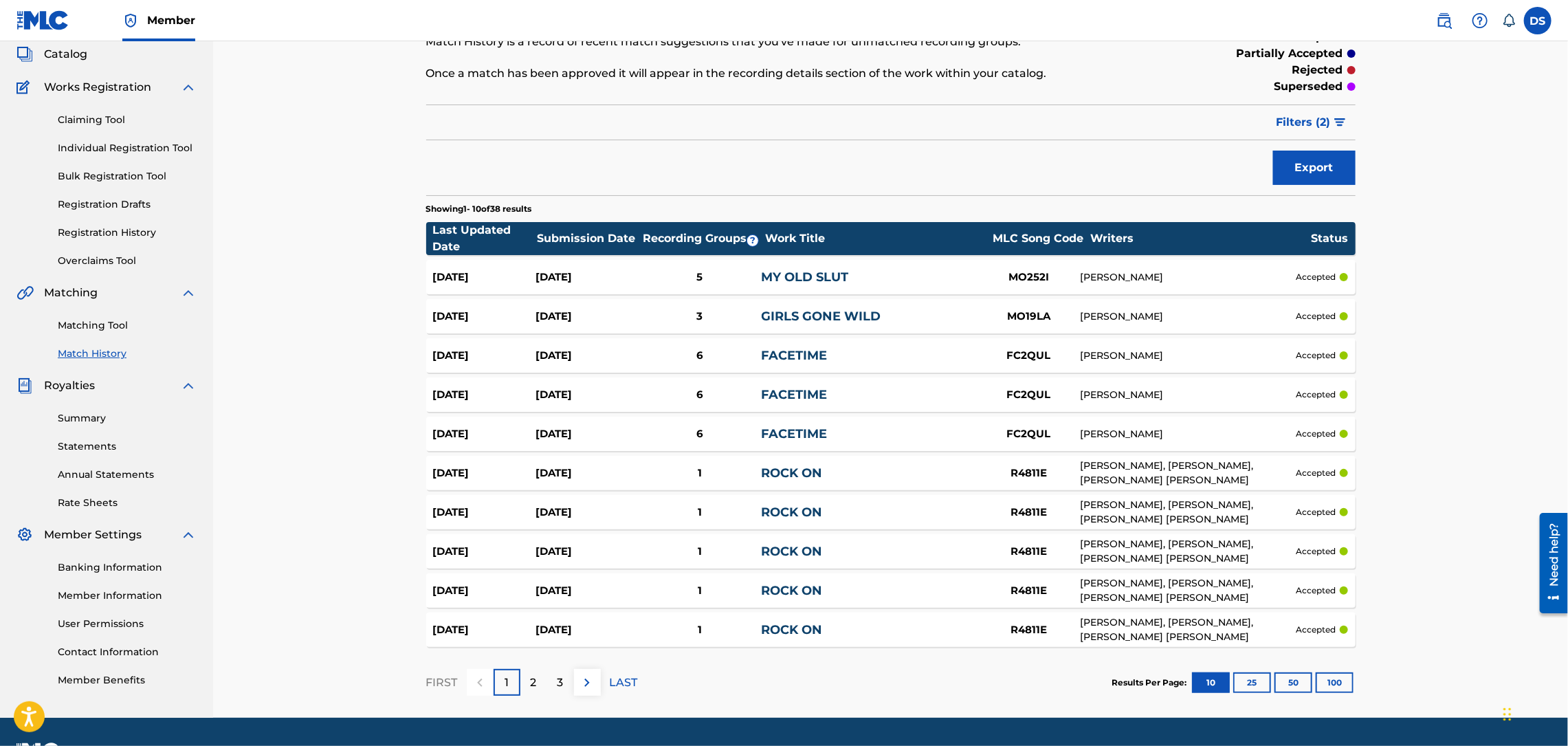
scroll to position [120, 0]
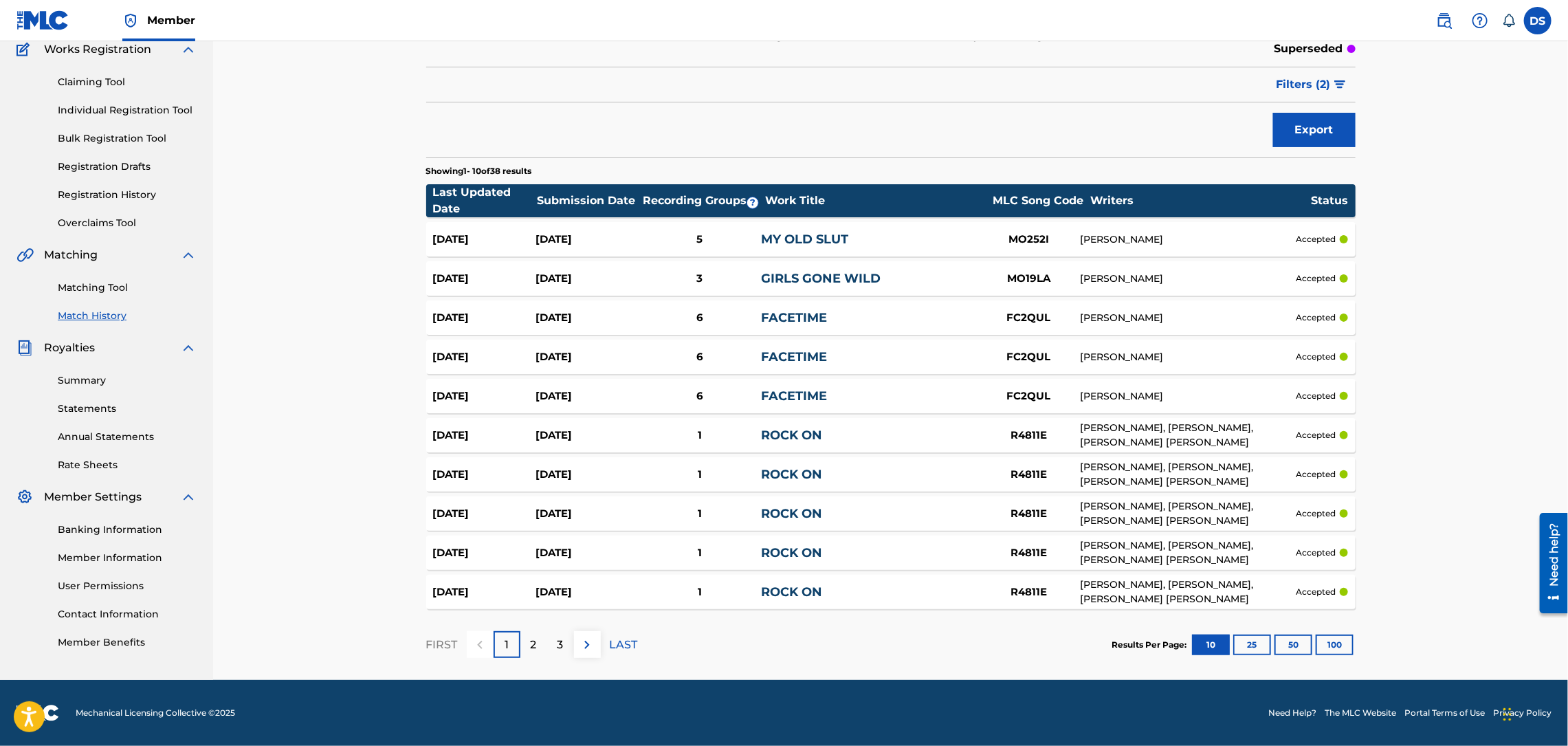
click at [533, 643] on p "2" at bounding box center [534, 645] width 6 height 17
click at [555, 644] on div "3" at bounding box center [560, 644] width 27 height 27
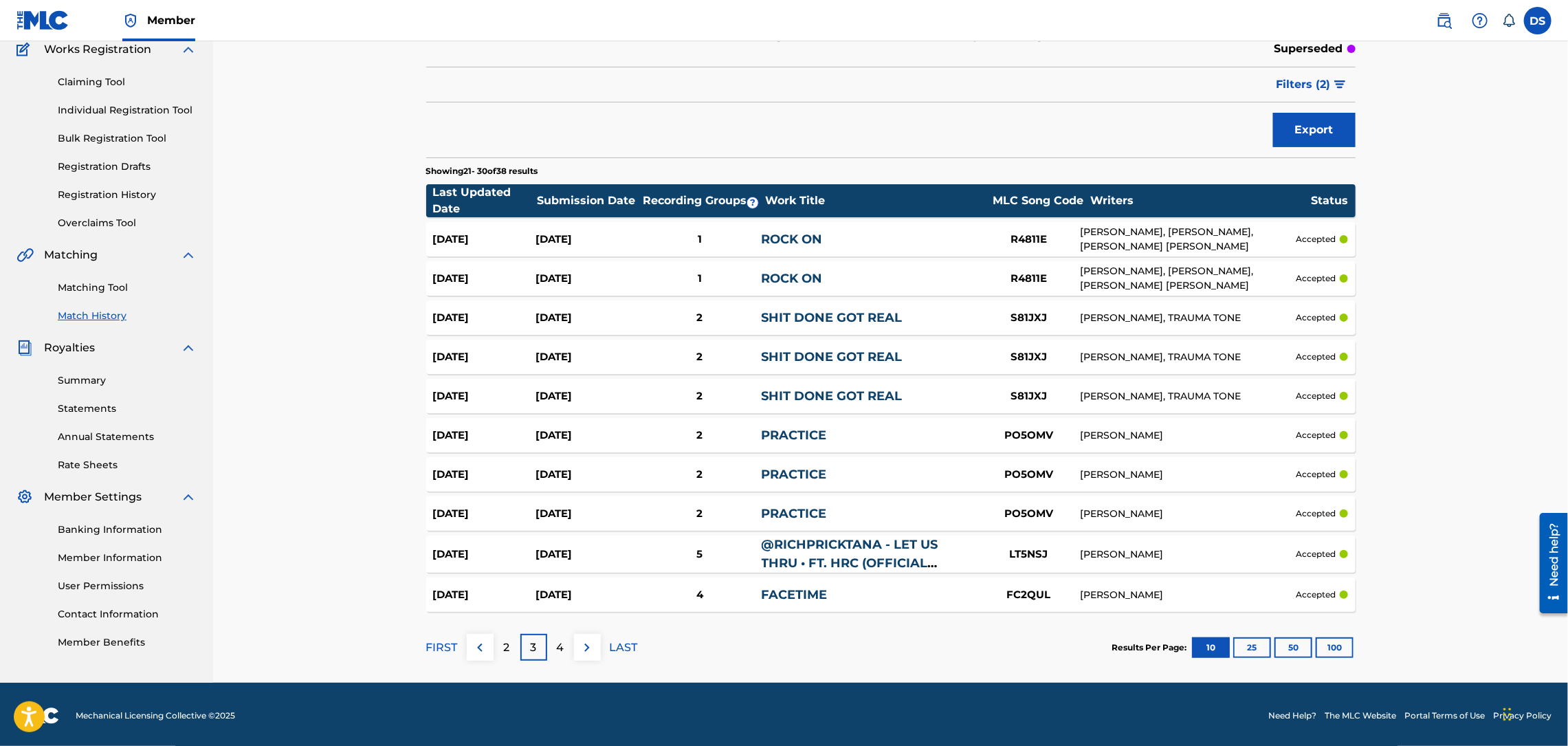
click at [558, 644] on p "4" at bounding box center [560, 647] width 8 height 17
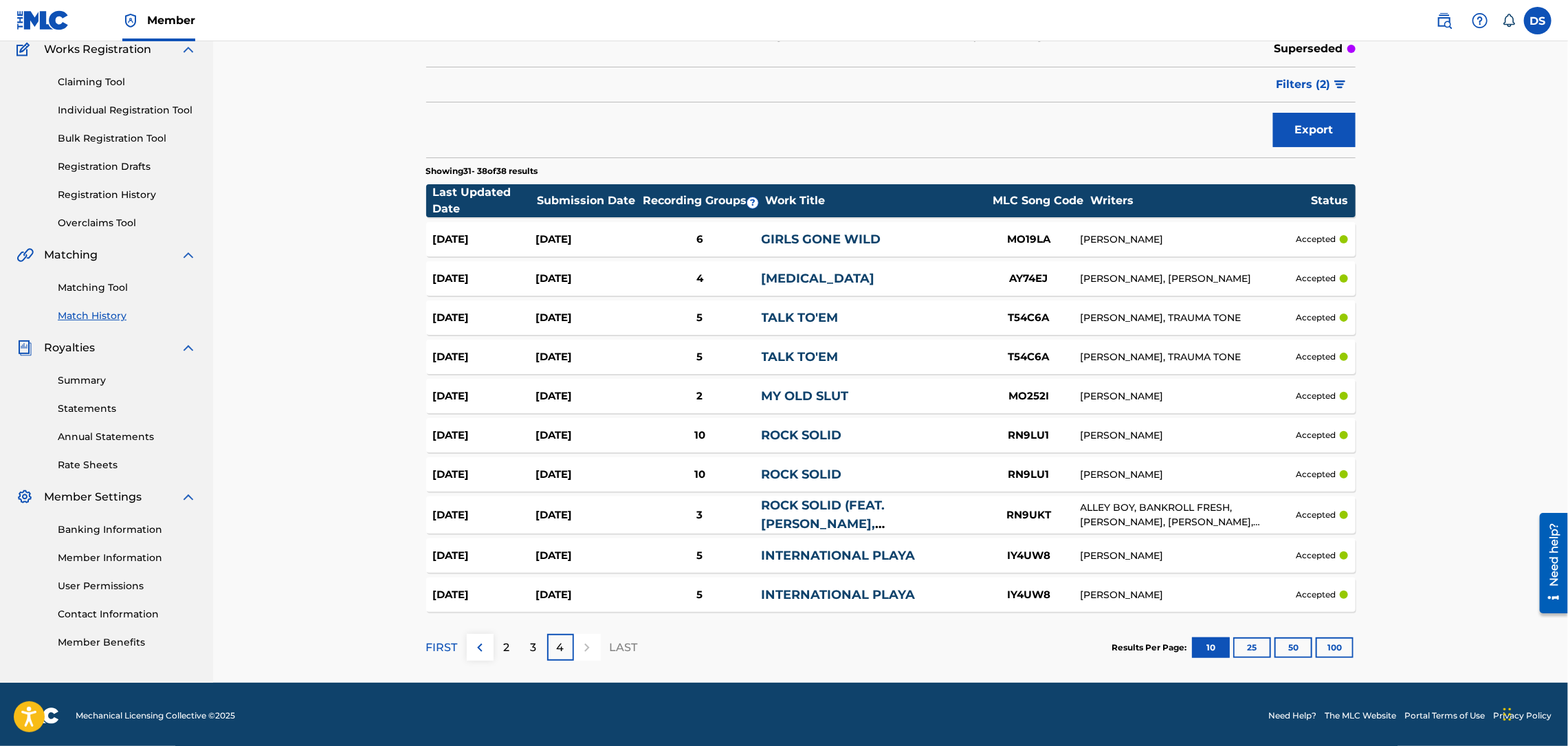
click at [163, 65] on div "Claiming Tool Individual Registration Tool Bulk Registration Tool Registration …" at bounding box center [106, 144] width 180 height 172
click at [1534, 17] on label at bounding box center [1538, 21] width 28 height 28
click at [1538, 21] on input "DS [PERSON_NAME] [EMAIL_ADDRESS][DOMAIN_NAME] Notification Preferences Profile …" at bounding box center [1538, 21] width 0 height 0
click at [1407, 193] on p "Log out" at bounding box center [1405, 194] width 32 height 12
click at [1538, 21] on input "DS [PERSON_NAME] [EMAIL_ADDRESS][DOMAIN_NAME] Notification Preferences Profile …" at bounding box center [1538, 21] width 0 height 0
